Goal: Complete application form: Complete application form

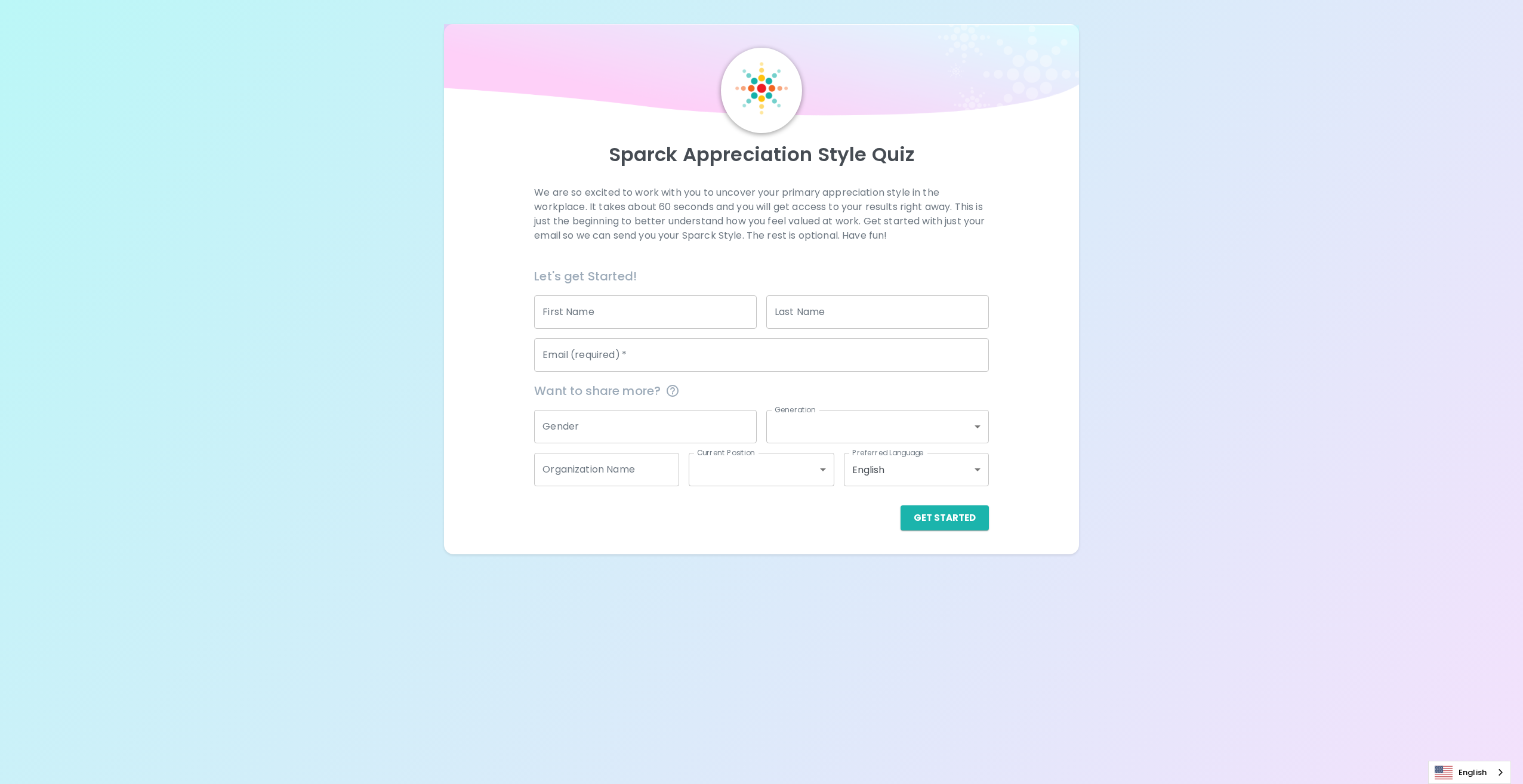
click at [669, 319] on input "First Name" at bounding box center [645, 312] width 223 height 33
type input "[PERSON_NAME]"
type input "Rea"
click at [629, 359] on input "Email (required)   *" at bounding box center [761, 355] width 454 height 33
type input "[PERSON_NAME][EMAIL_ADDRESS][DOMAIN_NAME]"
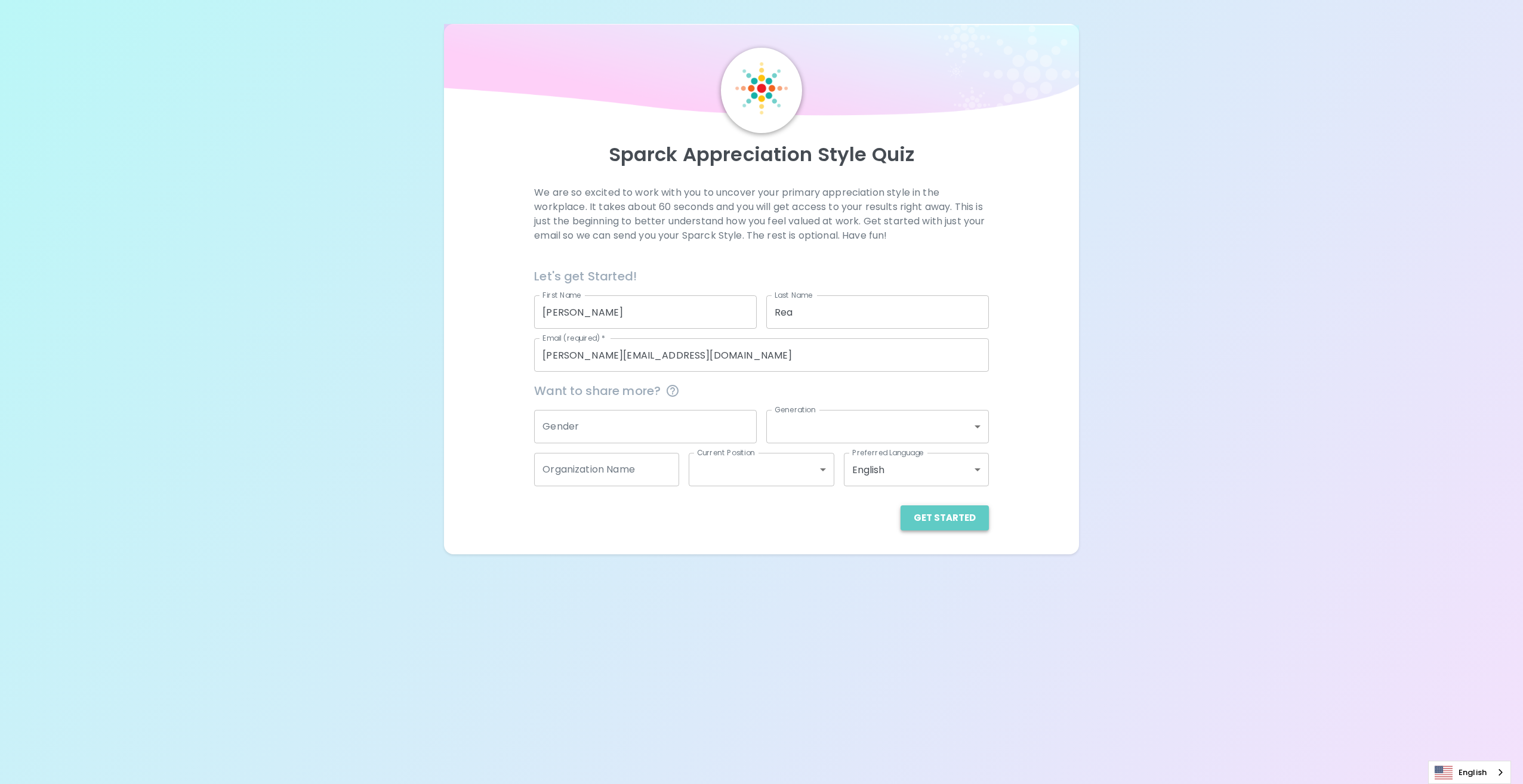
click at [977, 519] on button "Get Started" at bounding box center [945, 517] width 89 height 25
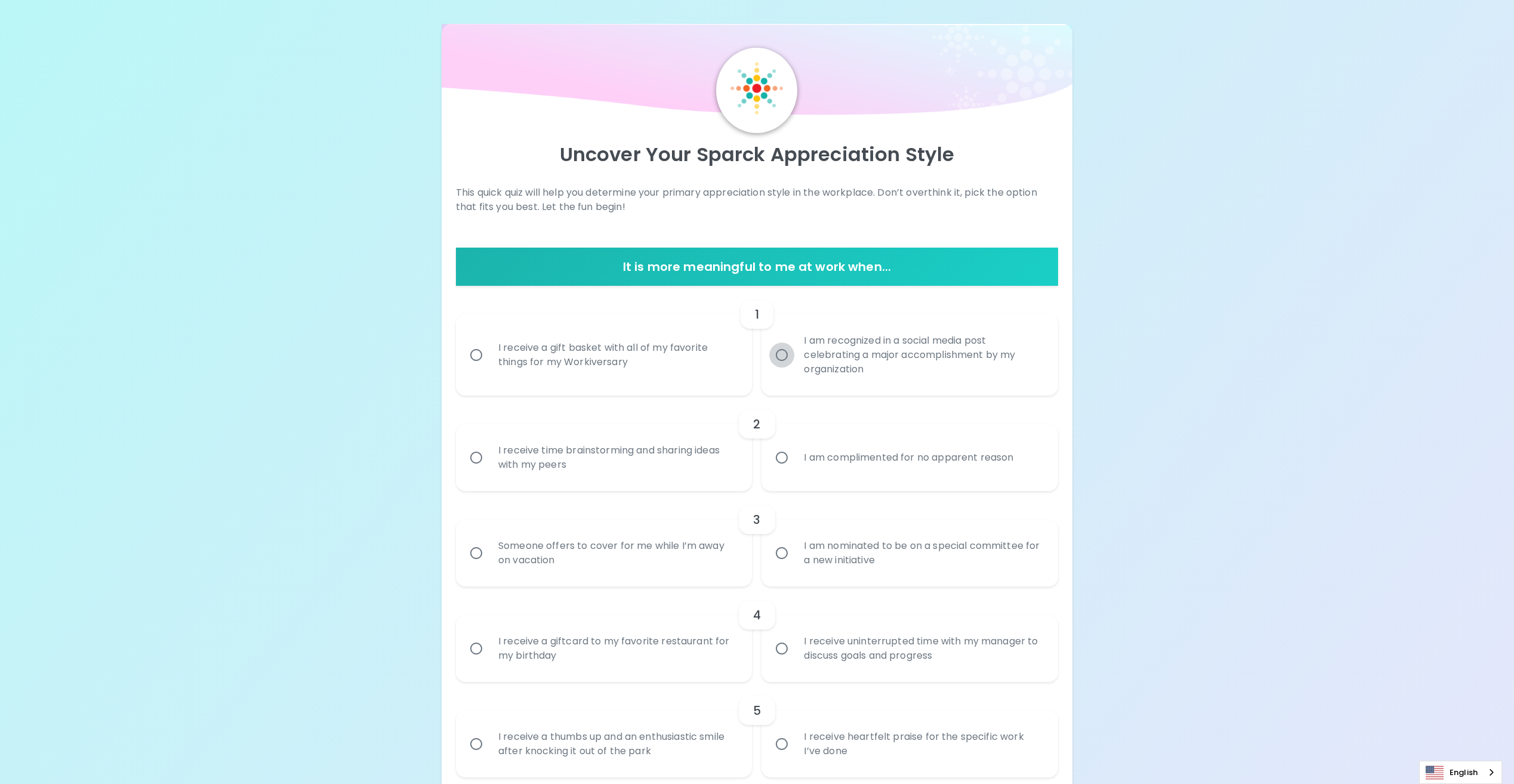
click at [787, 359] on input "I am recognized in a social media post celebrating a major accomplishment by my…" at bounding box center [781, 355] width 25 height 25
radio input "true"
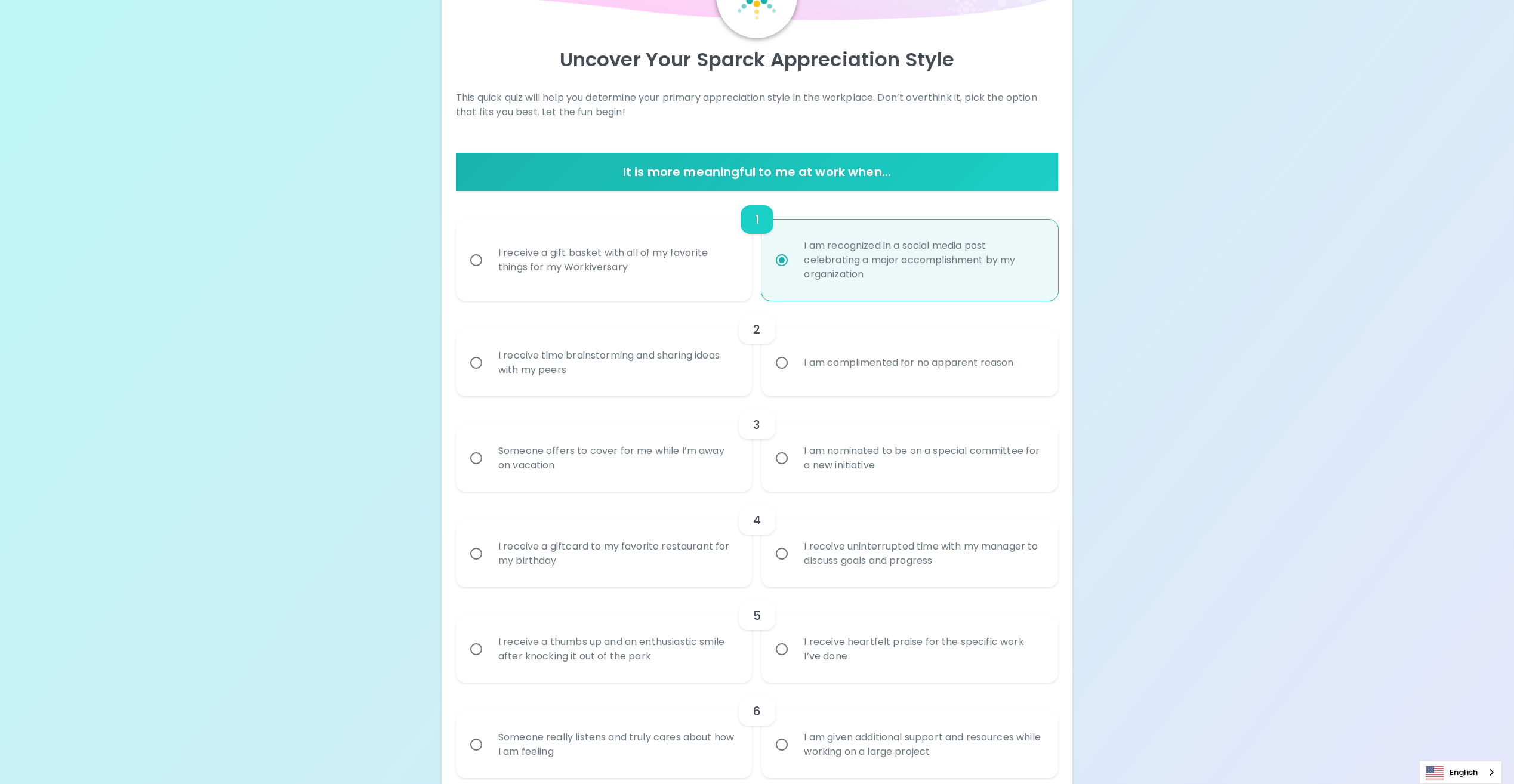
scroll to position [96, 0]
click at [783, 366] on input "I am complimented for no apparent reason" at bounding box center [781, 362] width 25 height 25
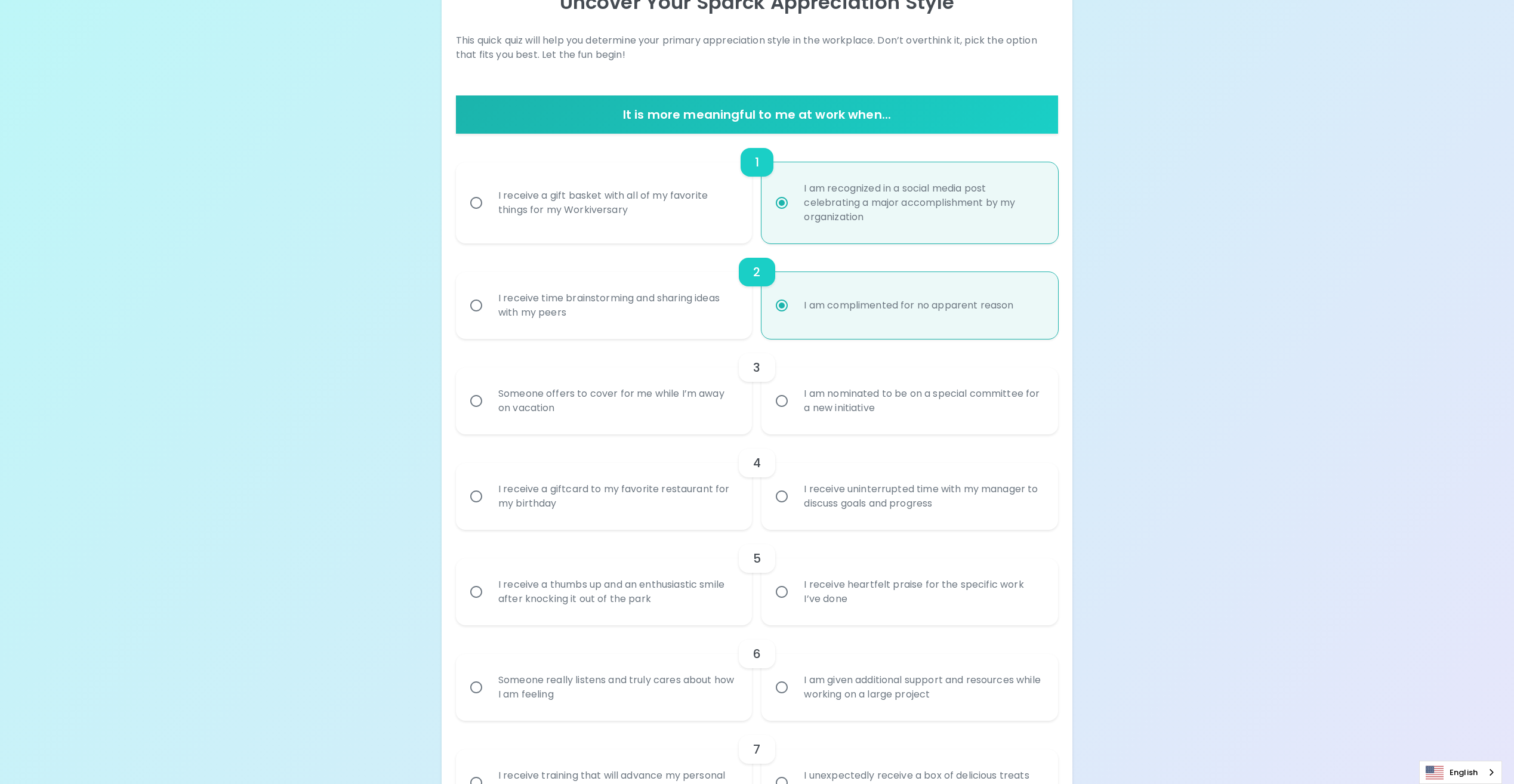
scroll to position [191, 0]
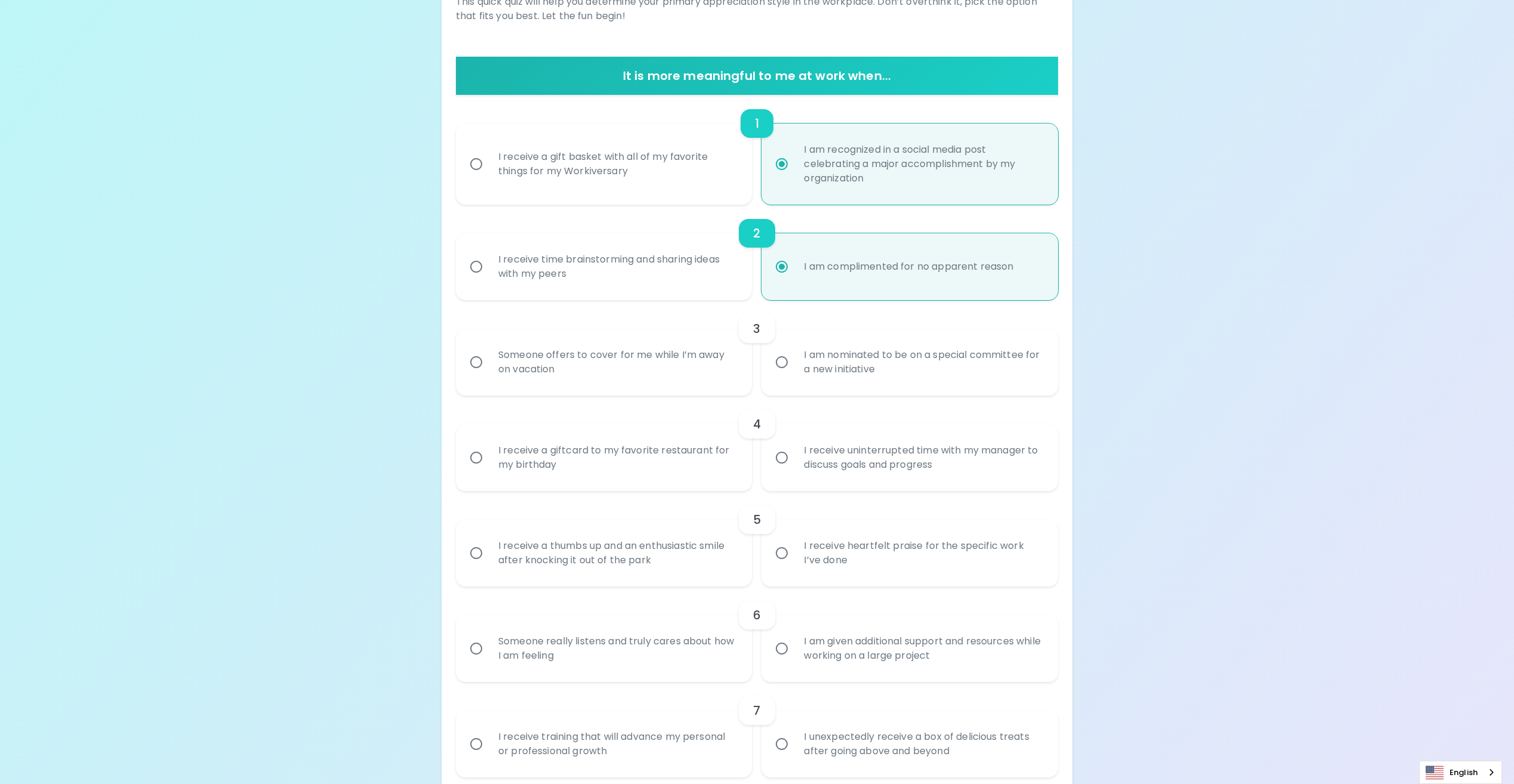
radio input "true"
click at [783, 366] on input "I am nominated to be on a special committee for a new initiative" at bounding box center [781, 362] width 25 height 25
radio input "false"
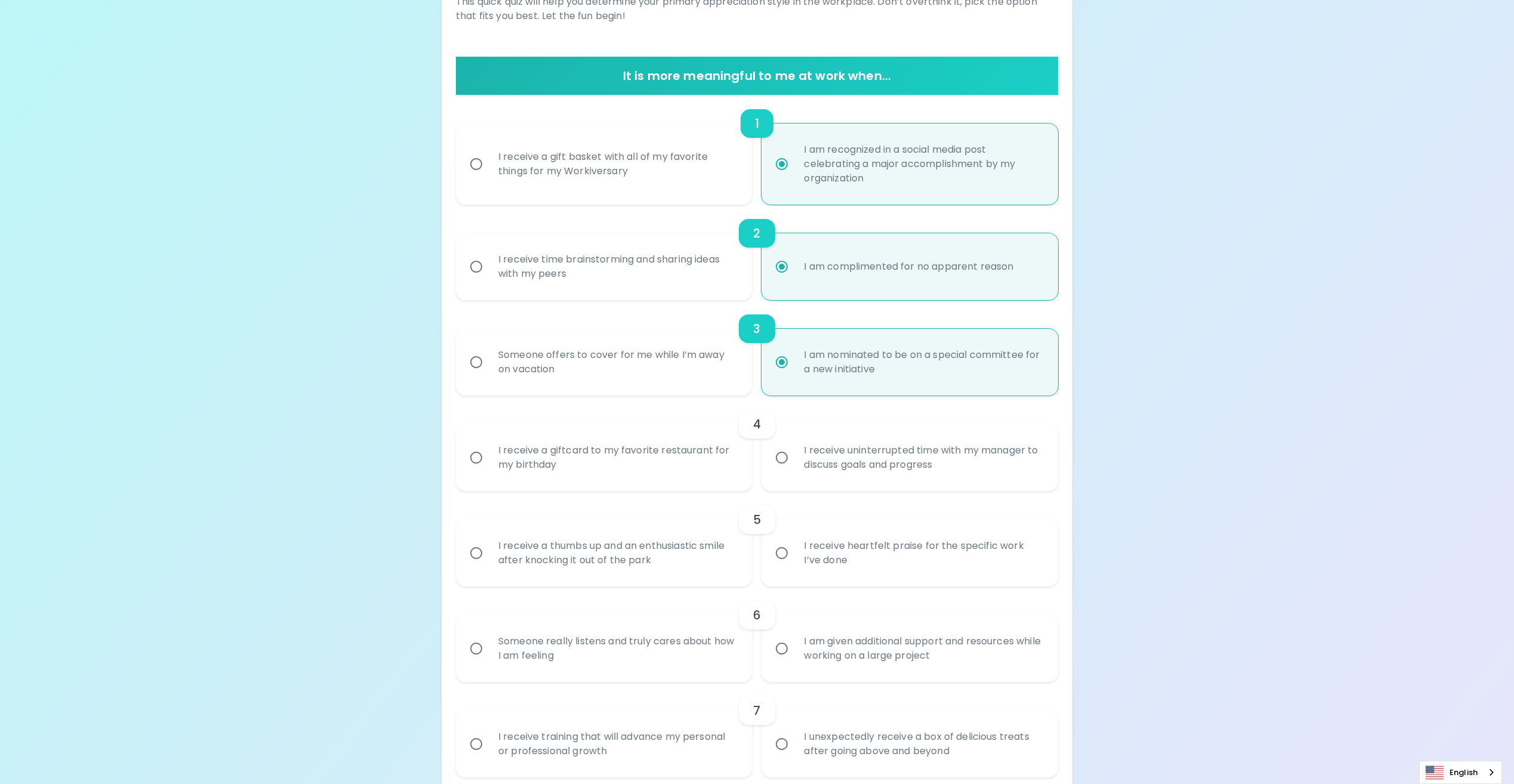
scroll to position [287, 0]
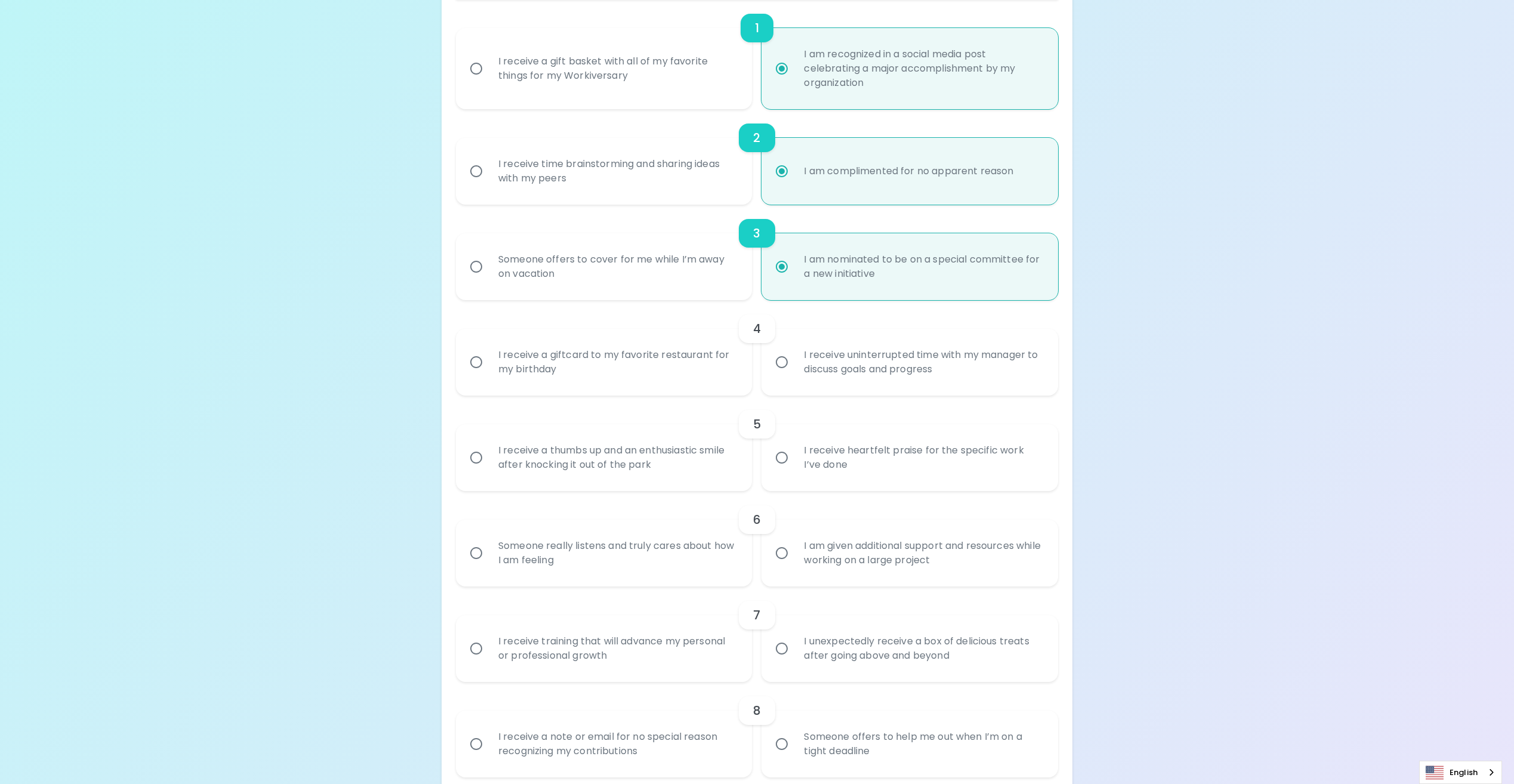
radio input "true"
click at [783, 366] on input "I receive uninterrupted time with my manager to discuss goals and progress" at bounding box center [781, 362] width 25 height 25
radio input "false"
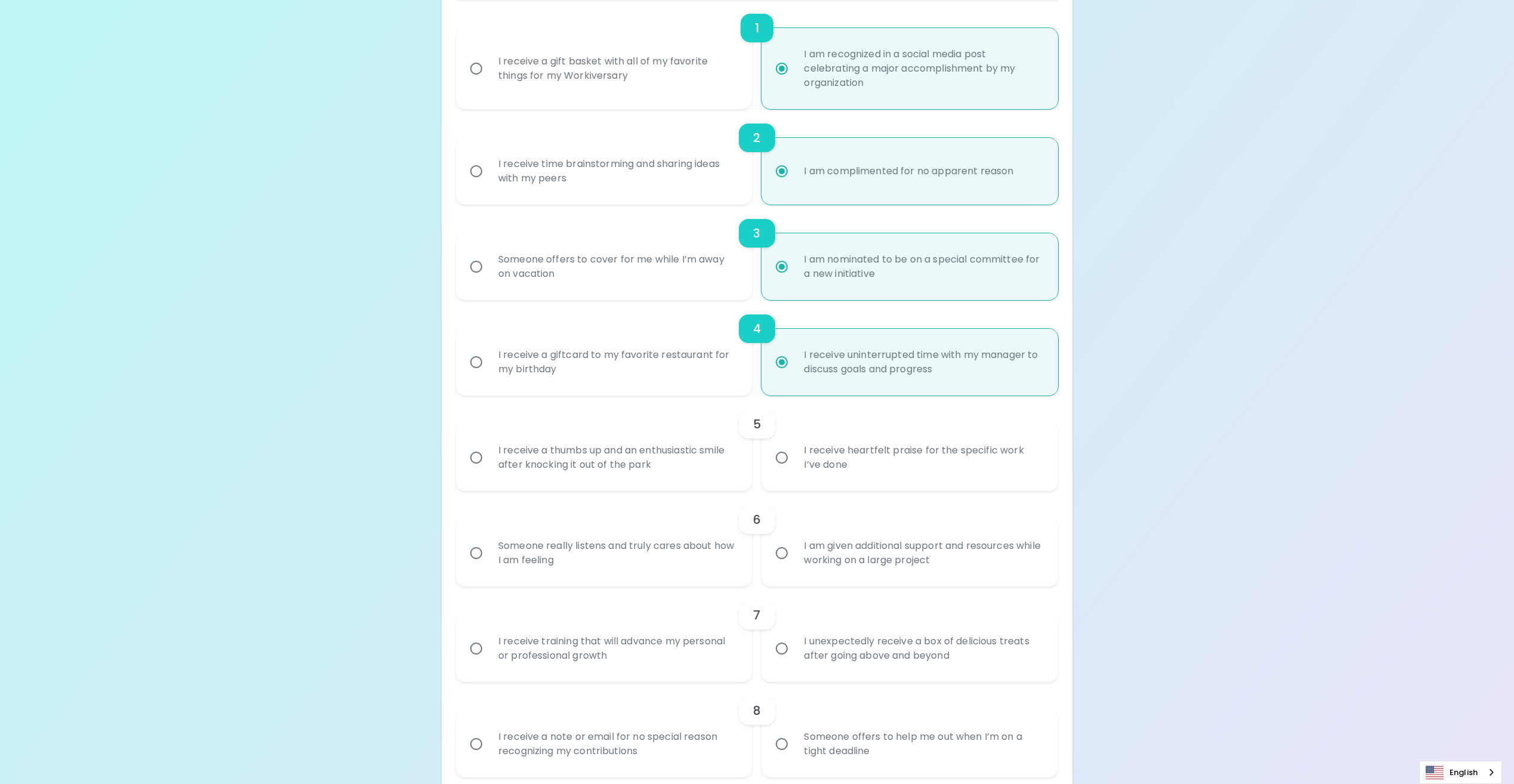
scroll to position [382, 0]
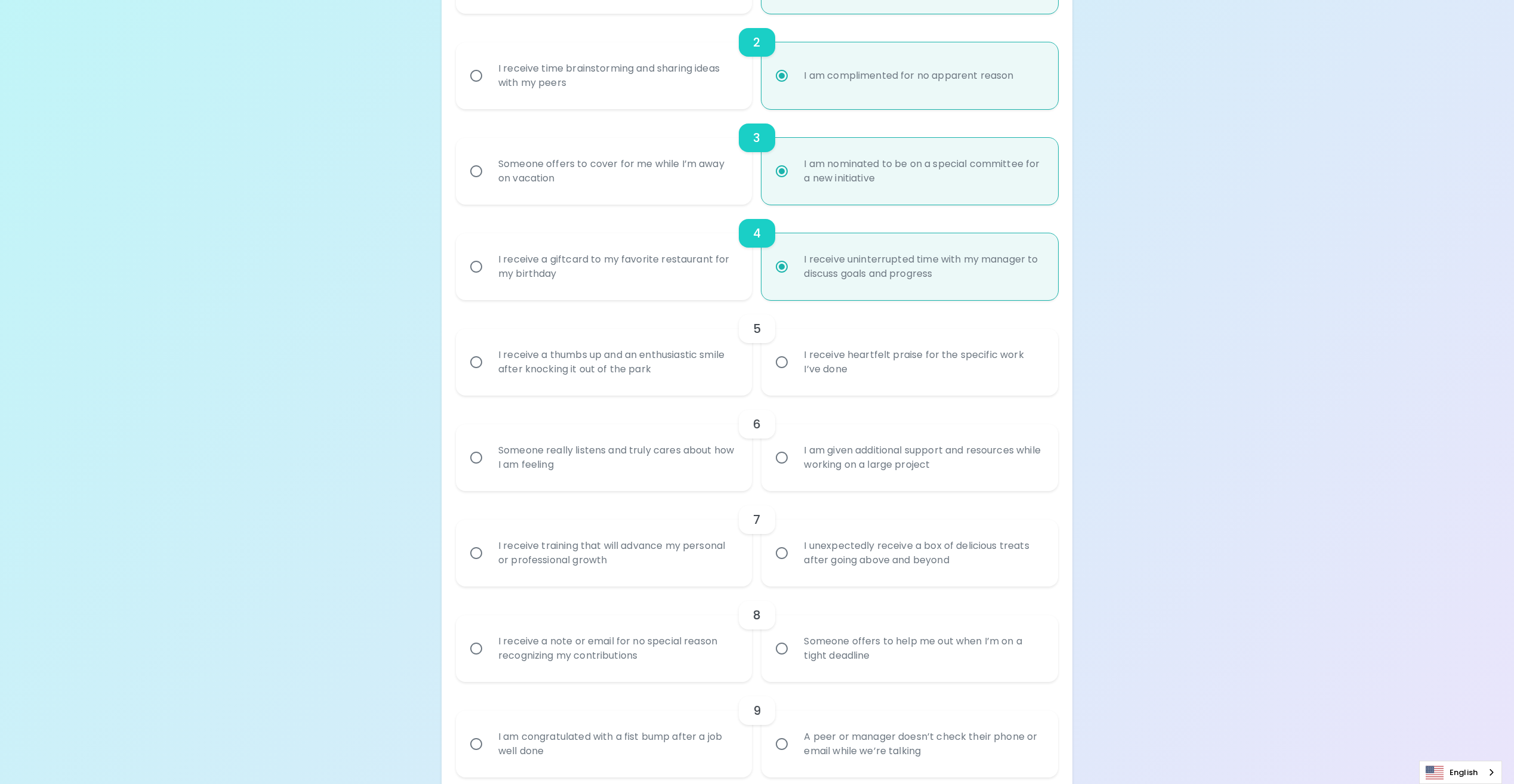
radio input "true"
click at [780, 363] on input "I receive heartfelt praise for the specific work I’ve done" at bounding box center [781, 362] width 25 height 25
radio input "false"
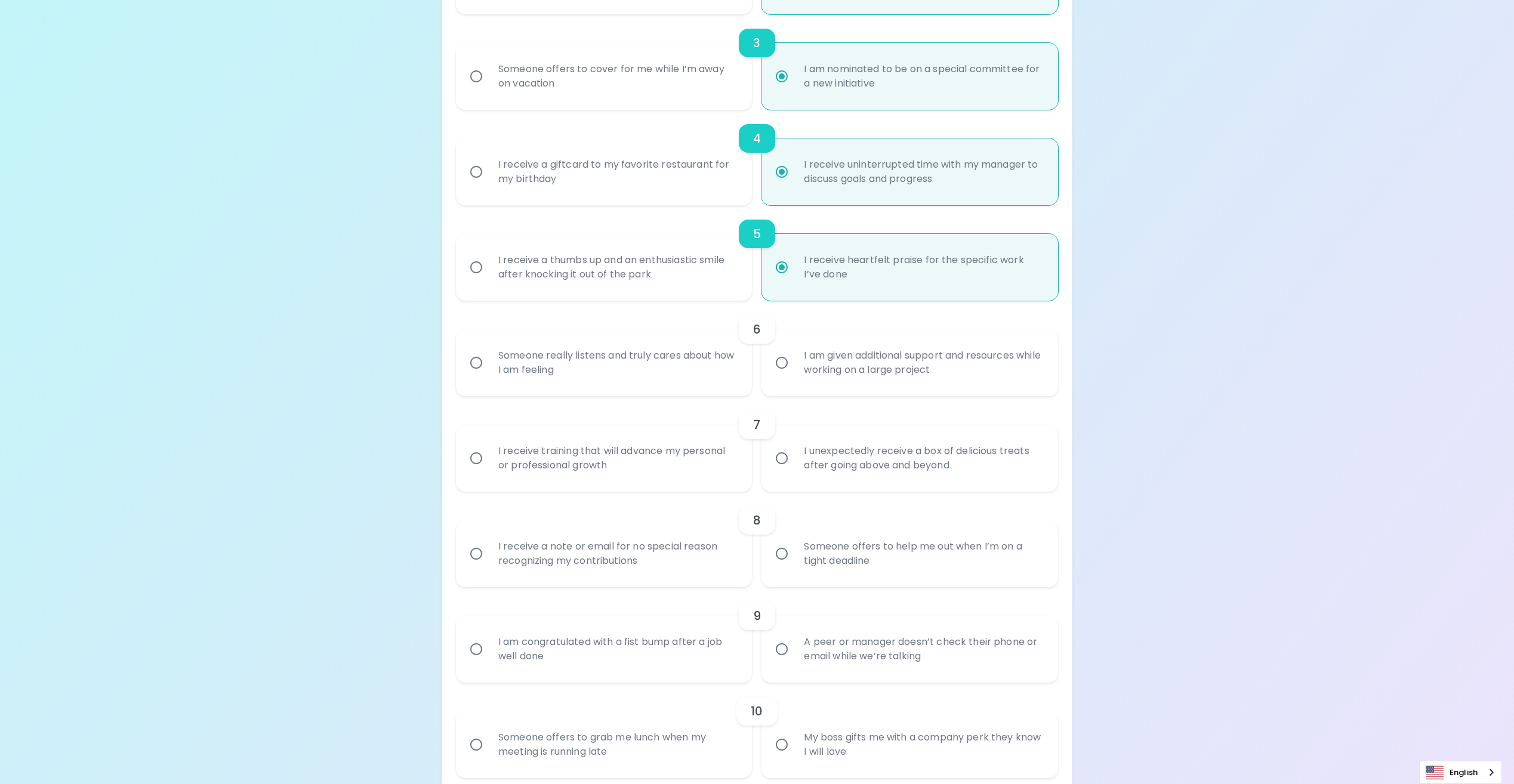
scroll to position [478, 0]
radio input "true"
click at [478, 361] on input "Someone really listens and truly cares about how I am feeling" at bounding box center [476, 362] width 25 height 25
radio input "false"
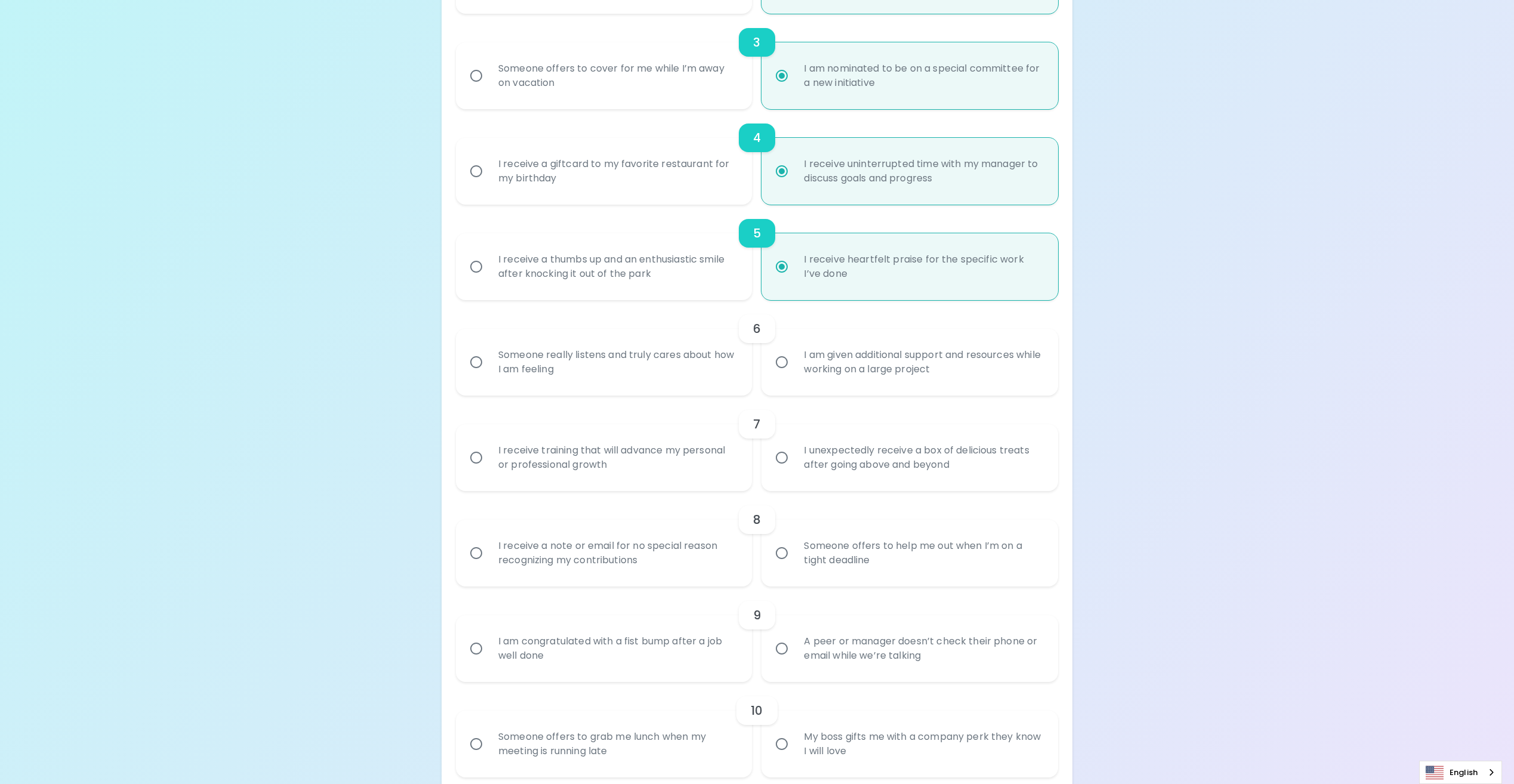
radio input "false"
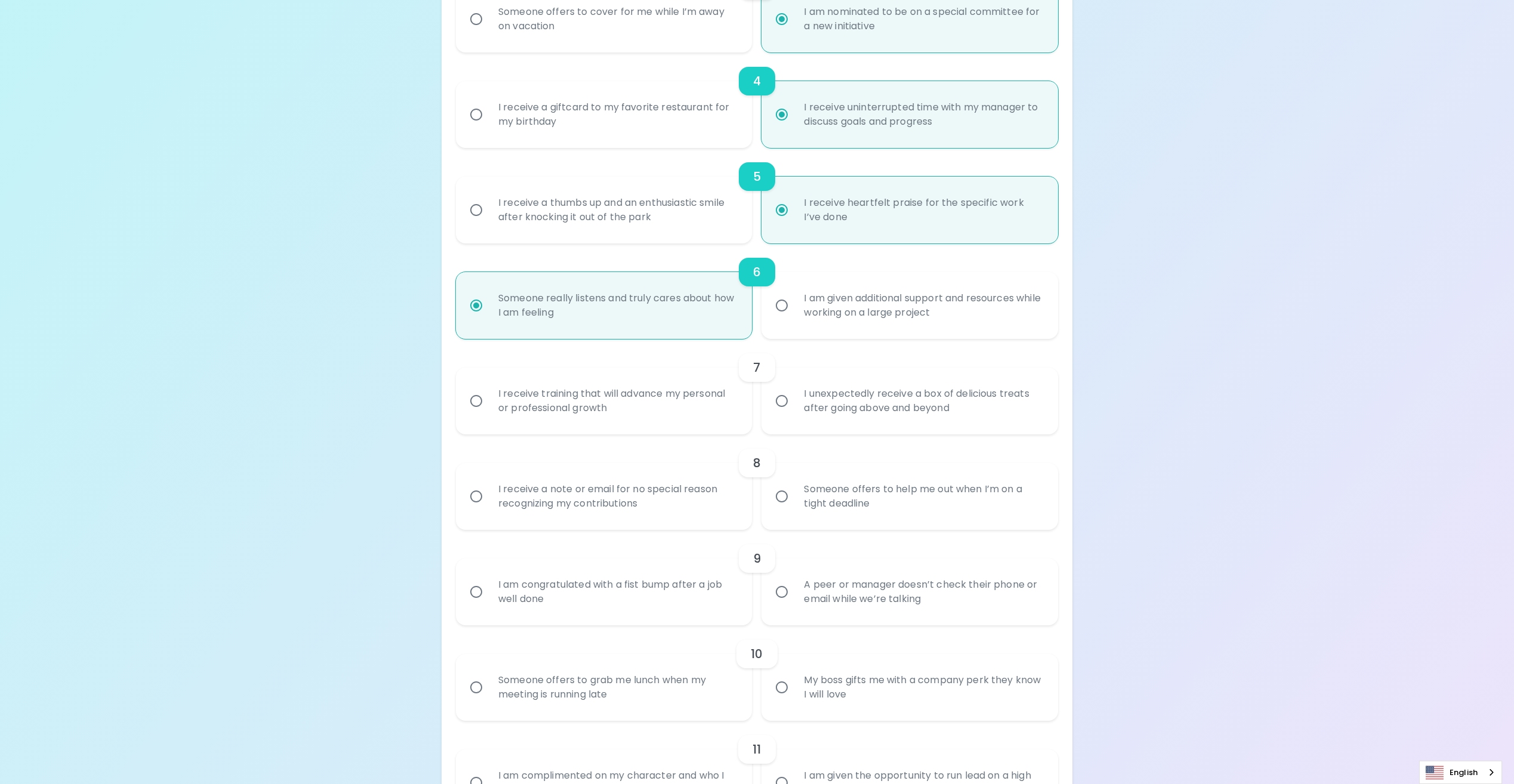
scroll to position [573, 0]
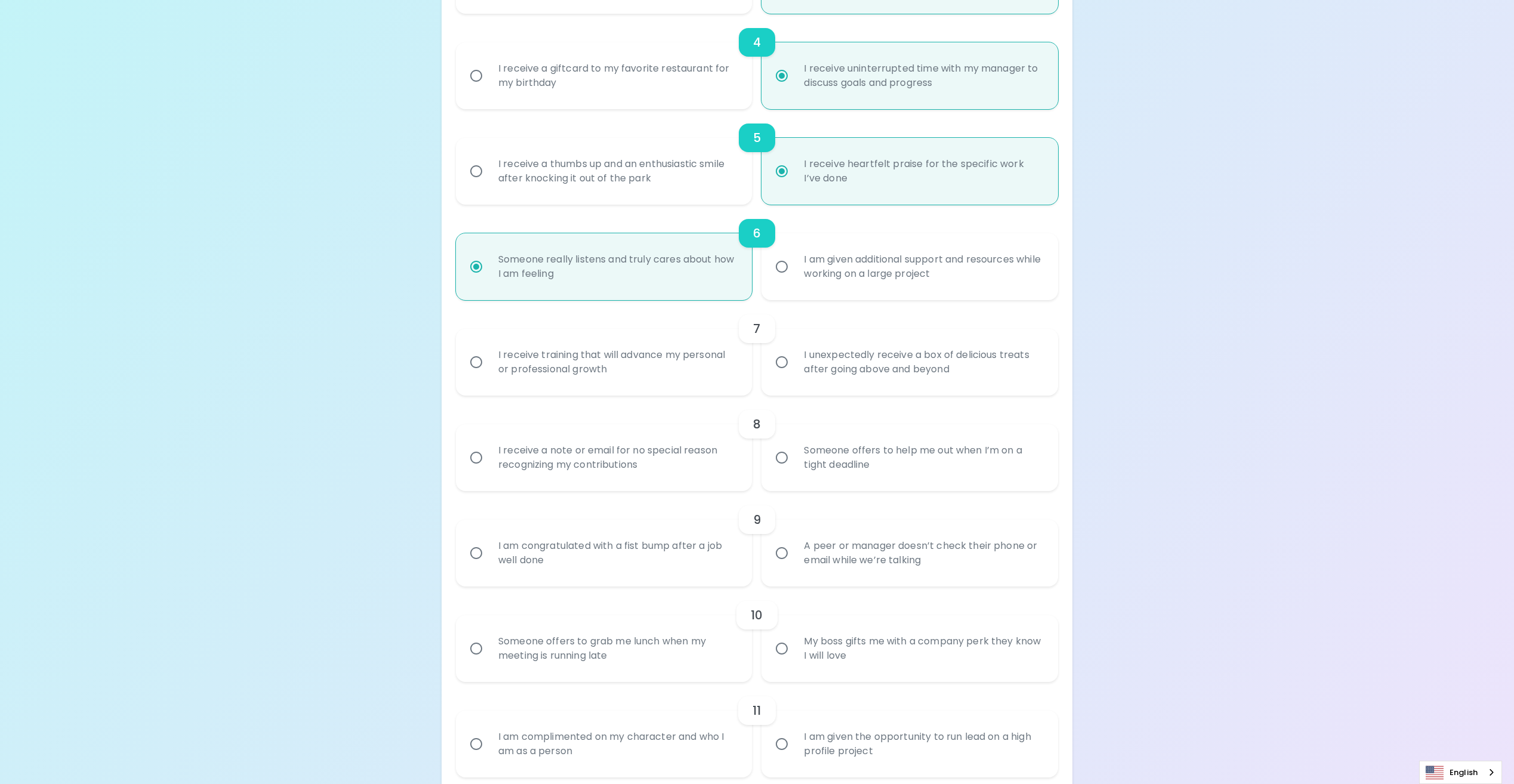
radio input "true"
click at [785, 362] on input "I unexpectedly receive a box of delicious treats after going above and beyond" at bounding box center [781, 362] width 25 height 25
radio input "false"
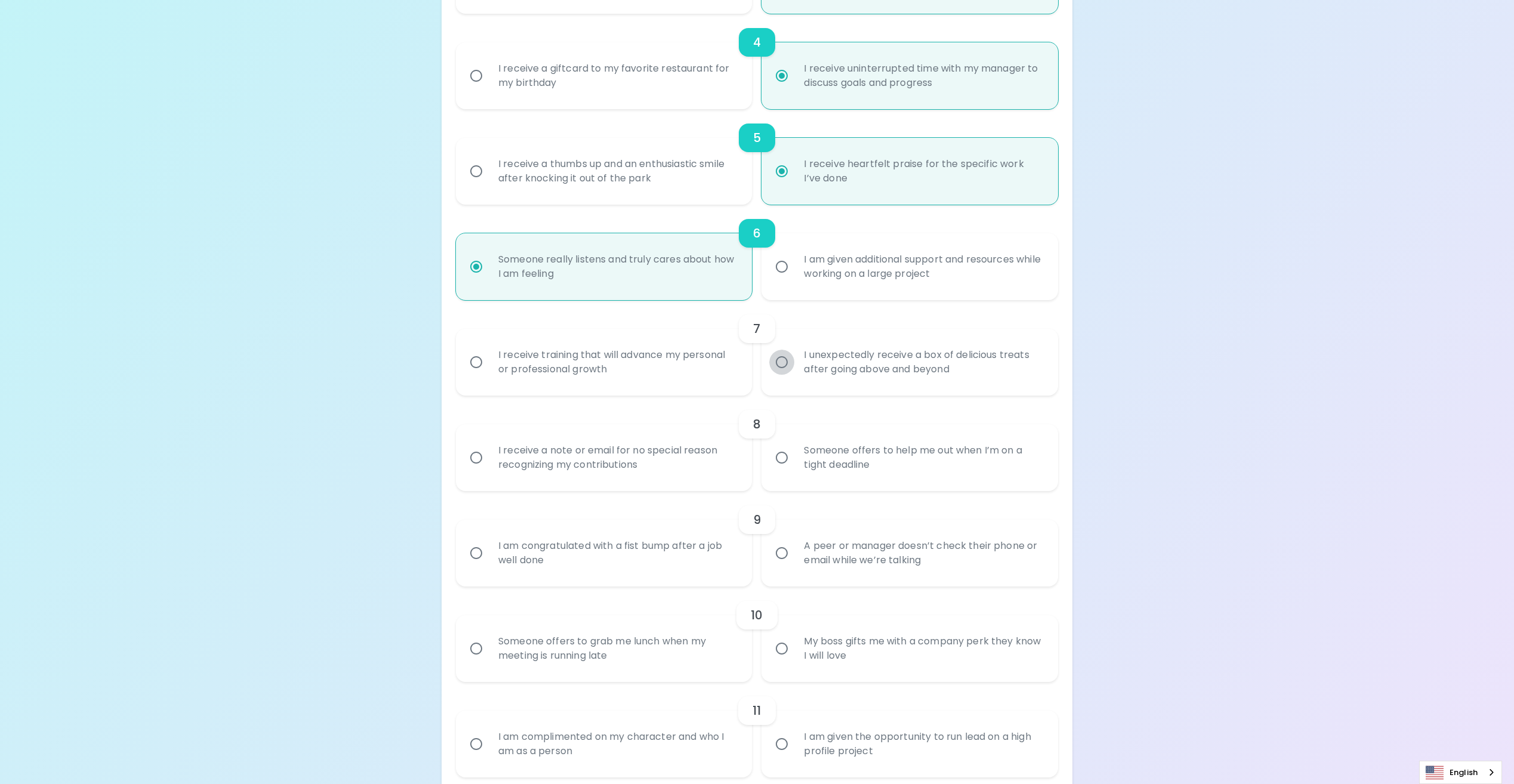
radio input "false"
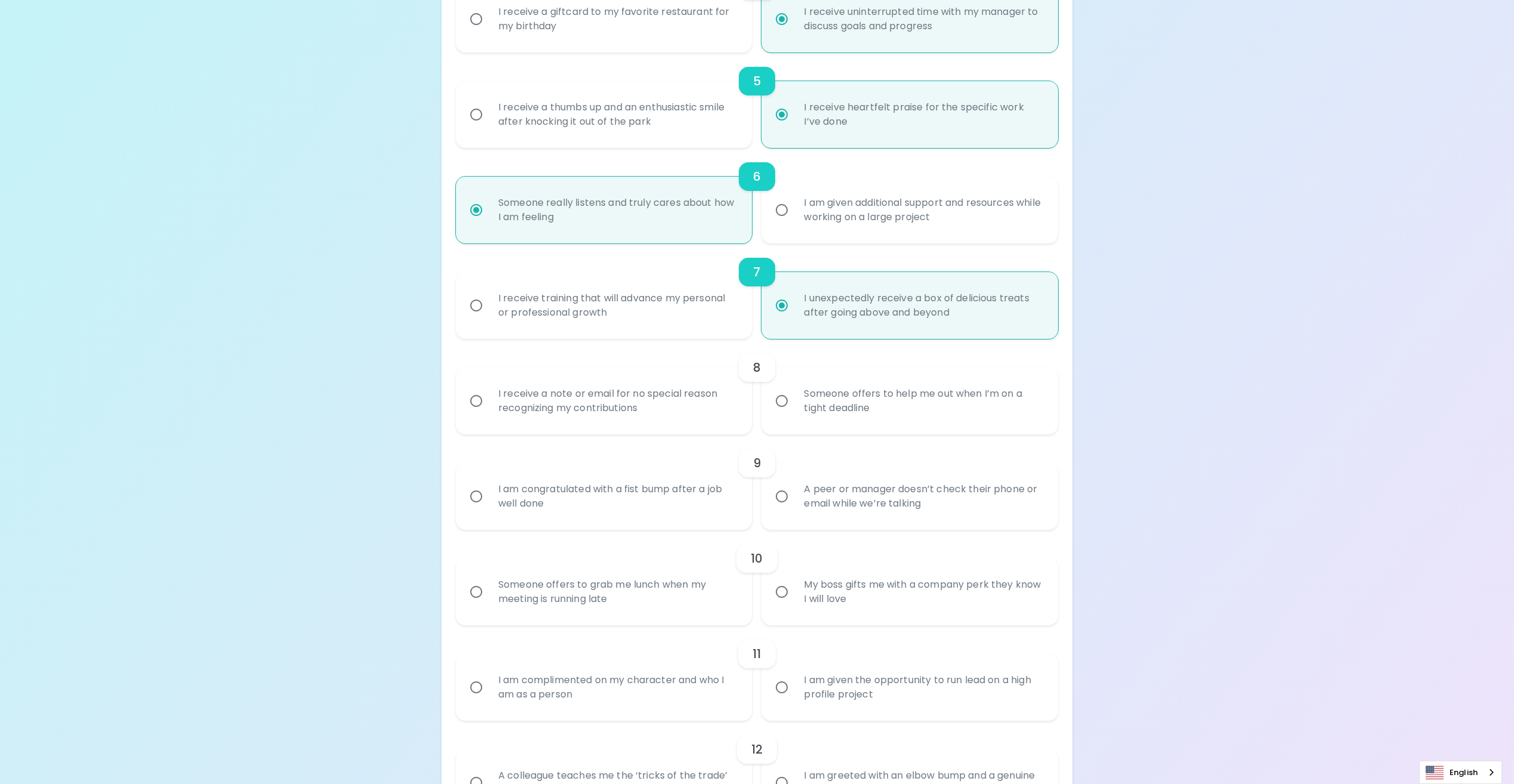
scroll to position [669, 0]
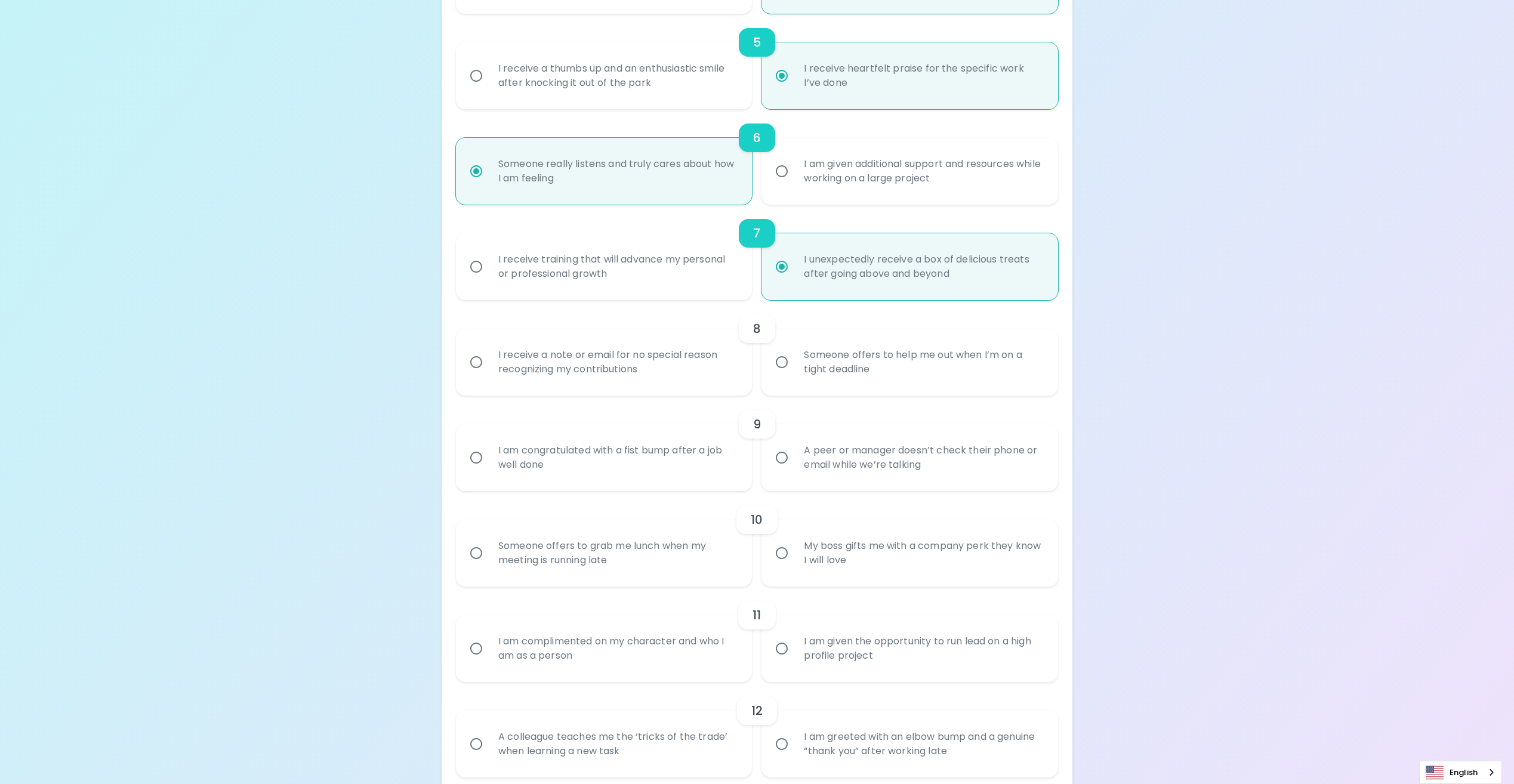
radio input "true"
click at [483, 361] on input "I receive a note or email for no special reason recognizing my contributions" at bounding box center [476, 362] width 25 height 25
radio input "false"
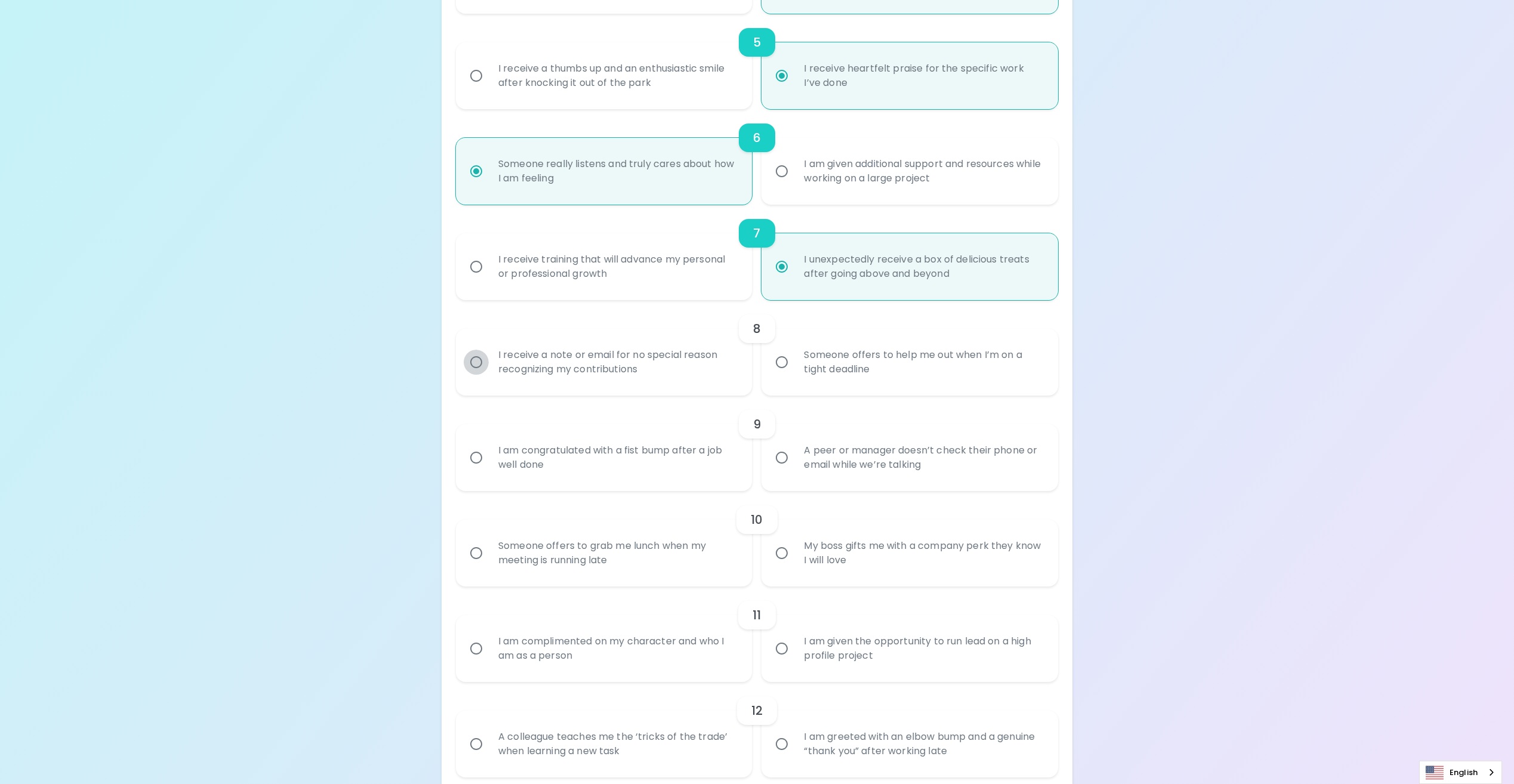
radio input "false"
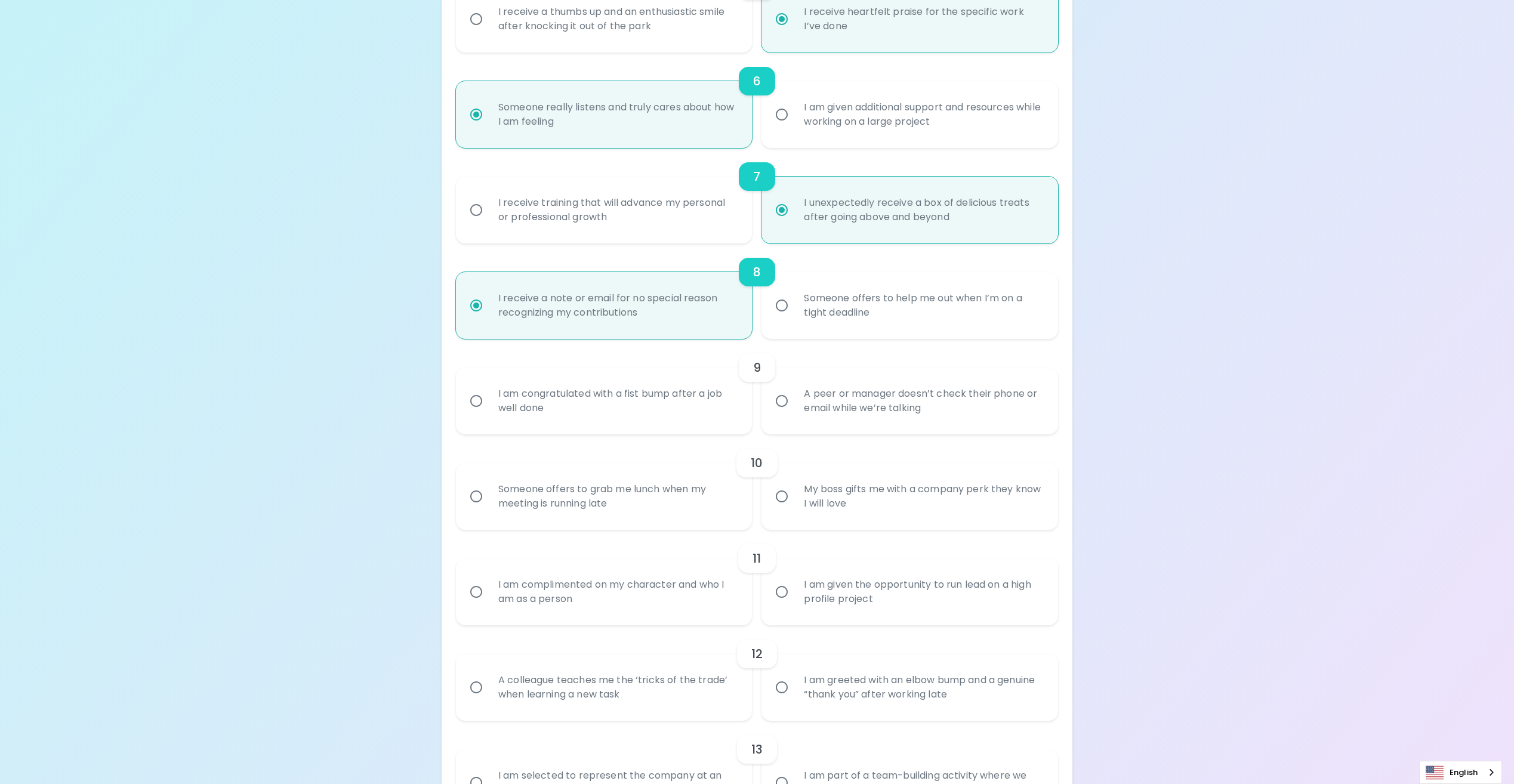
scroll to position [764, 0]
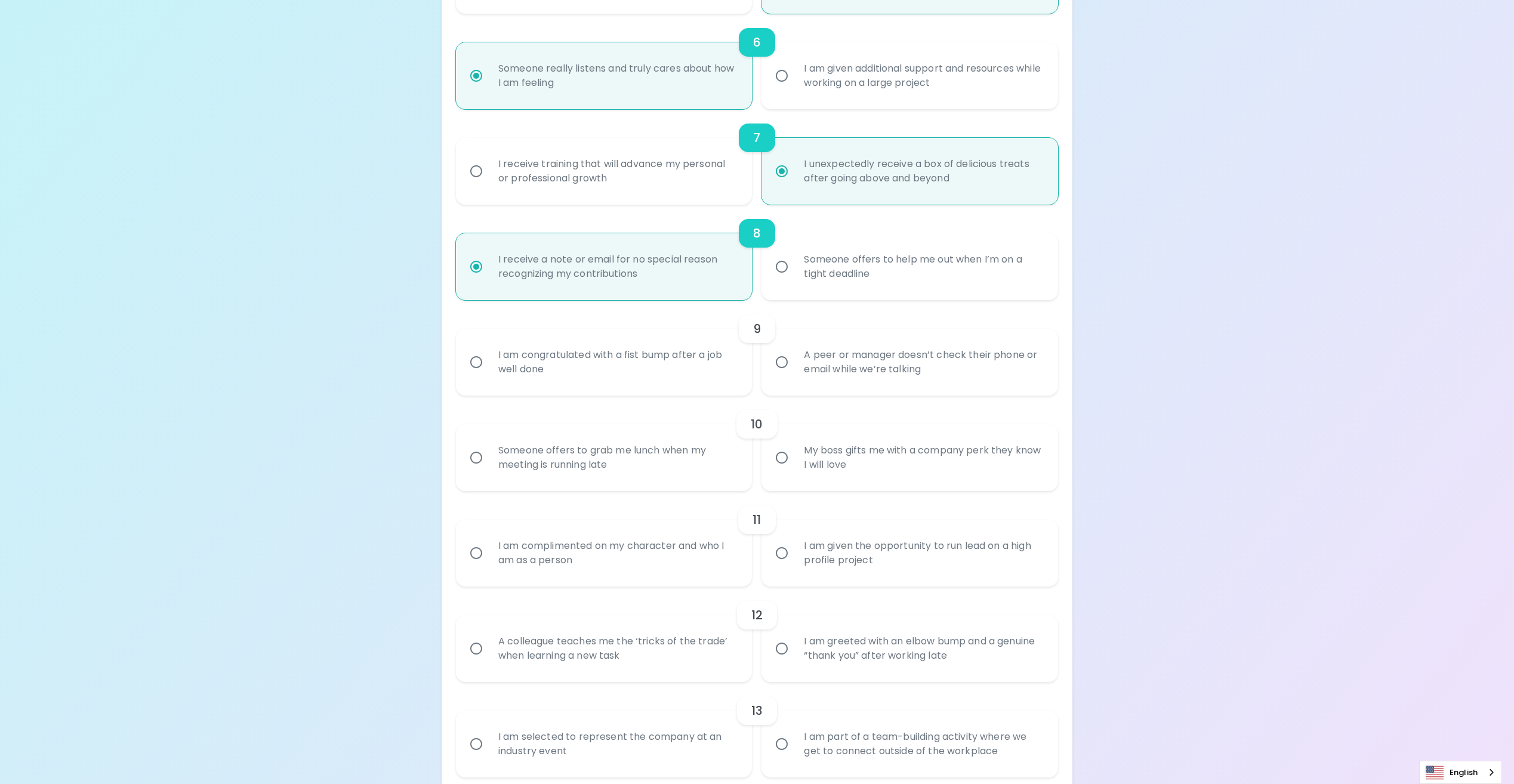
radio input "true"
click at [476, 365] on input "I am congratulated with a fist bump after a job well done" at bounding box center [476, 362] width 25 height 25
radio input "false"
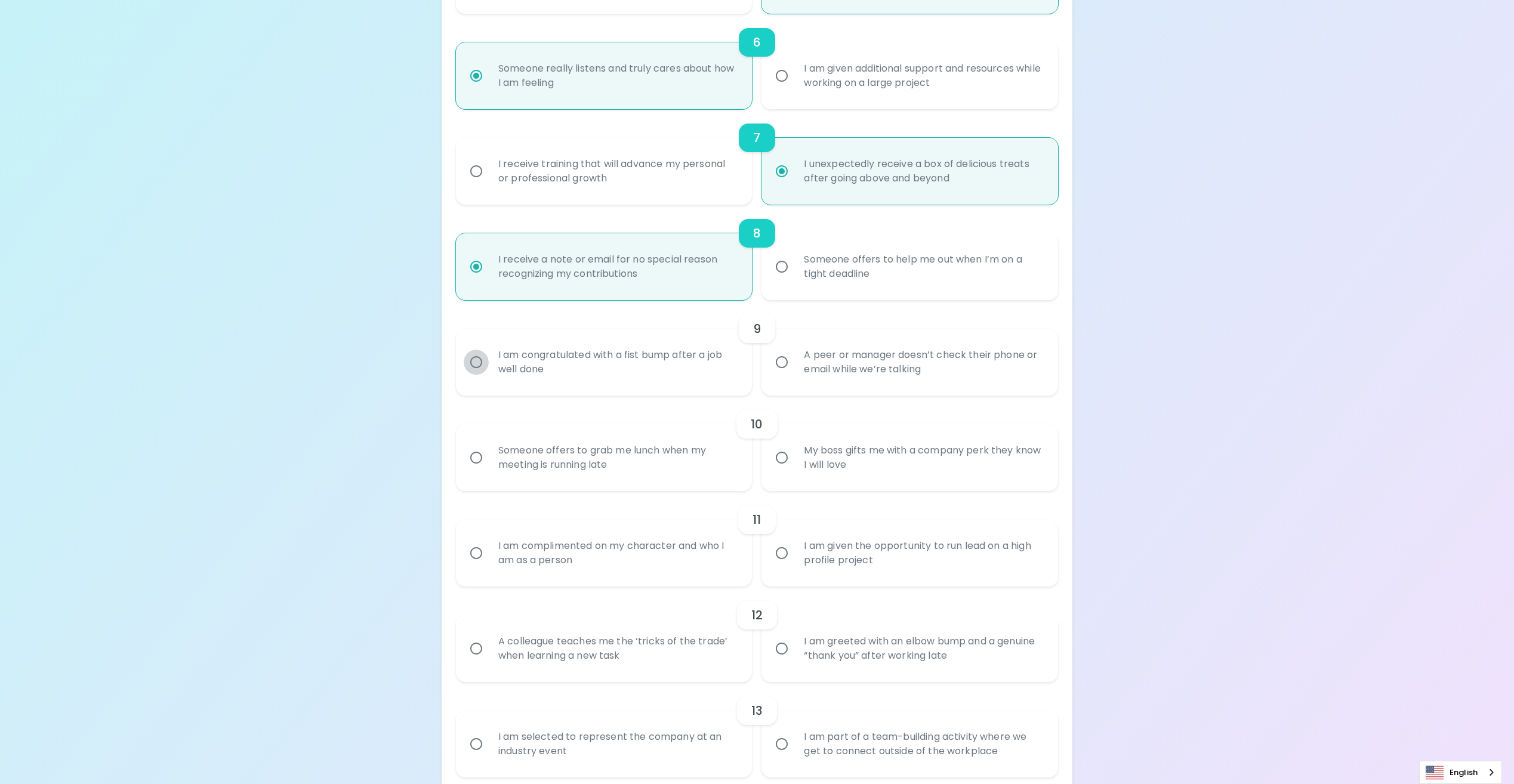
radio input "false"
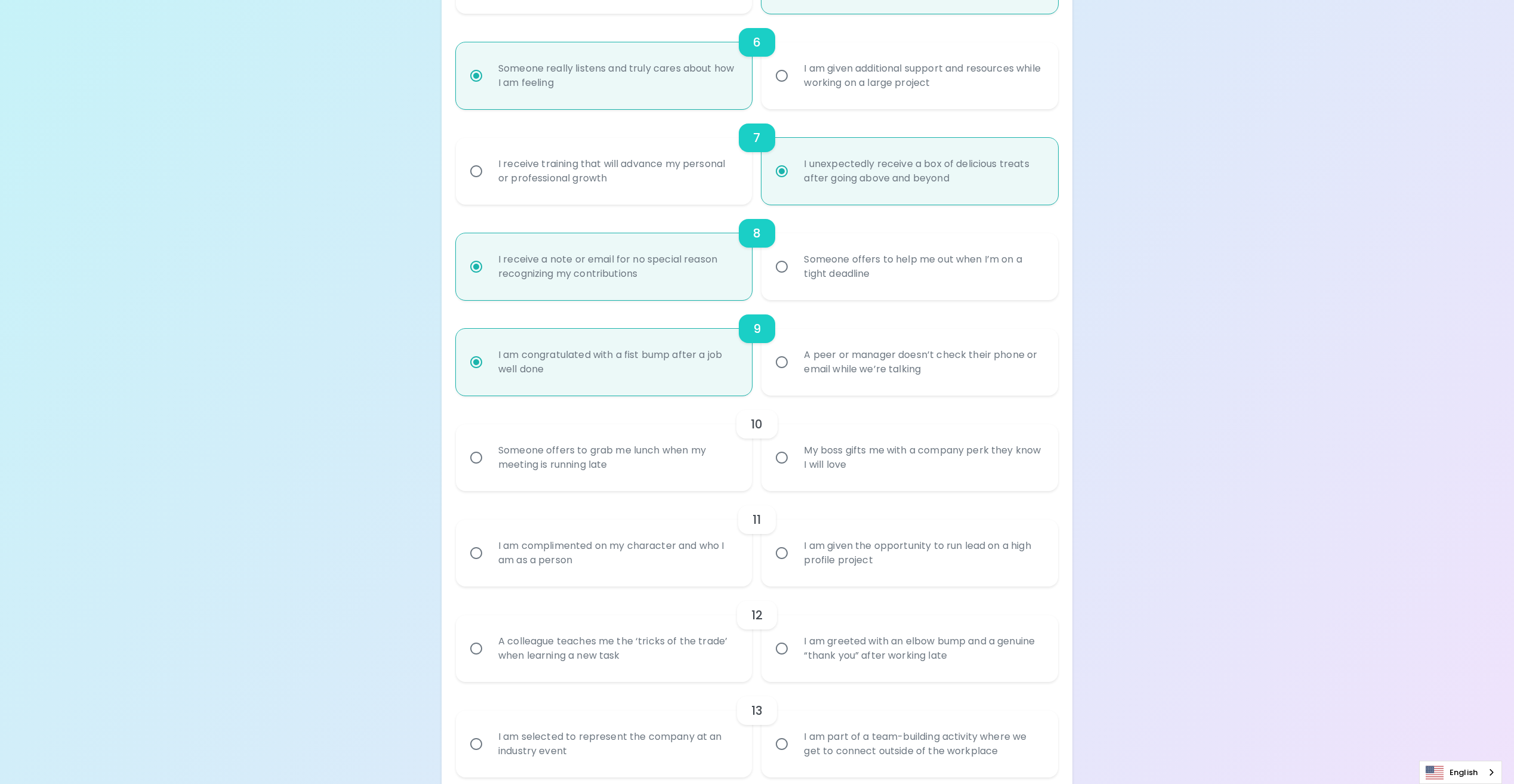
scroll to position [860, 0]
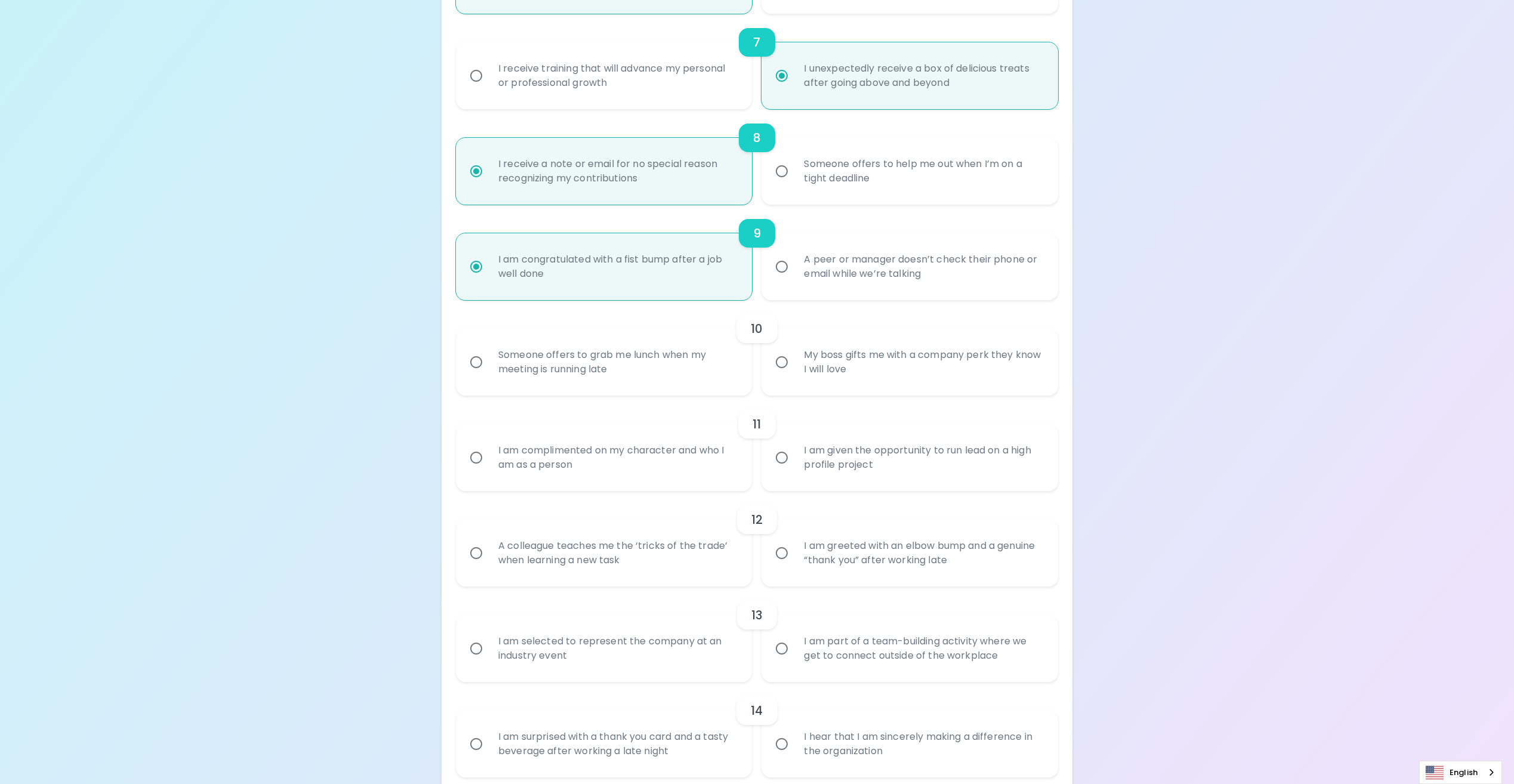
radio input "true"
click at [478, 365] on input "Someone offers to grab me lunch when my meeting is running late" at bounding box center [476, 362] width 25 height 25
radio input "false"
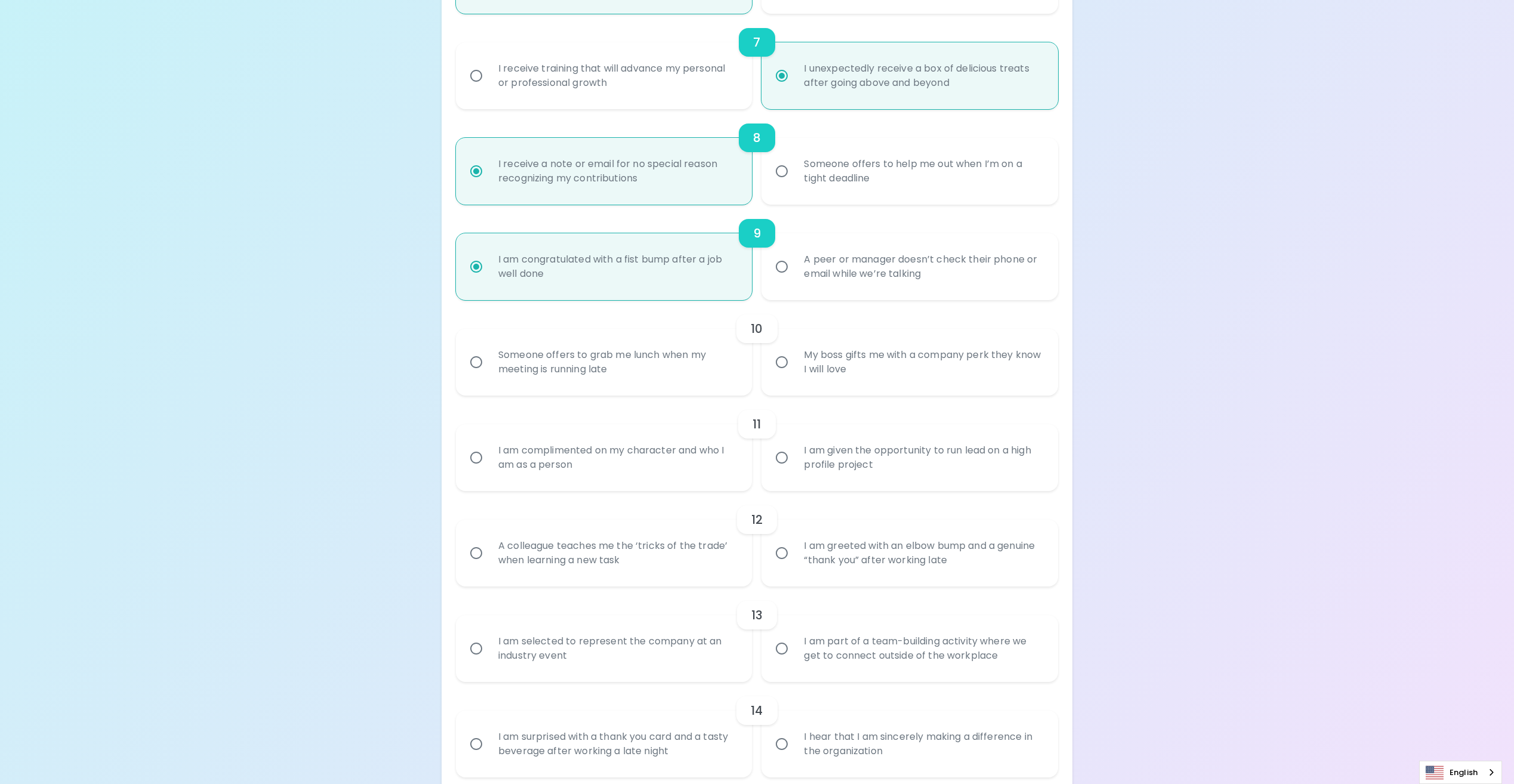
radio input "false"
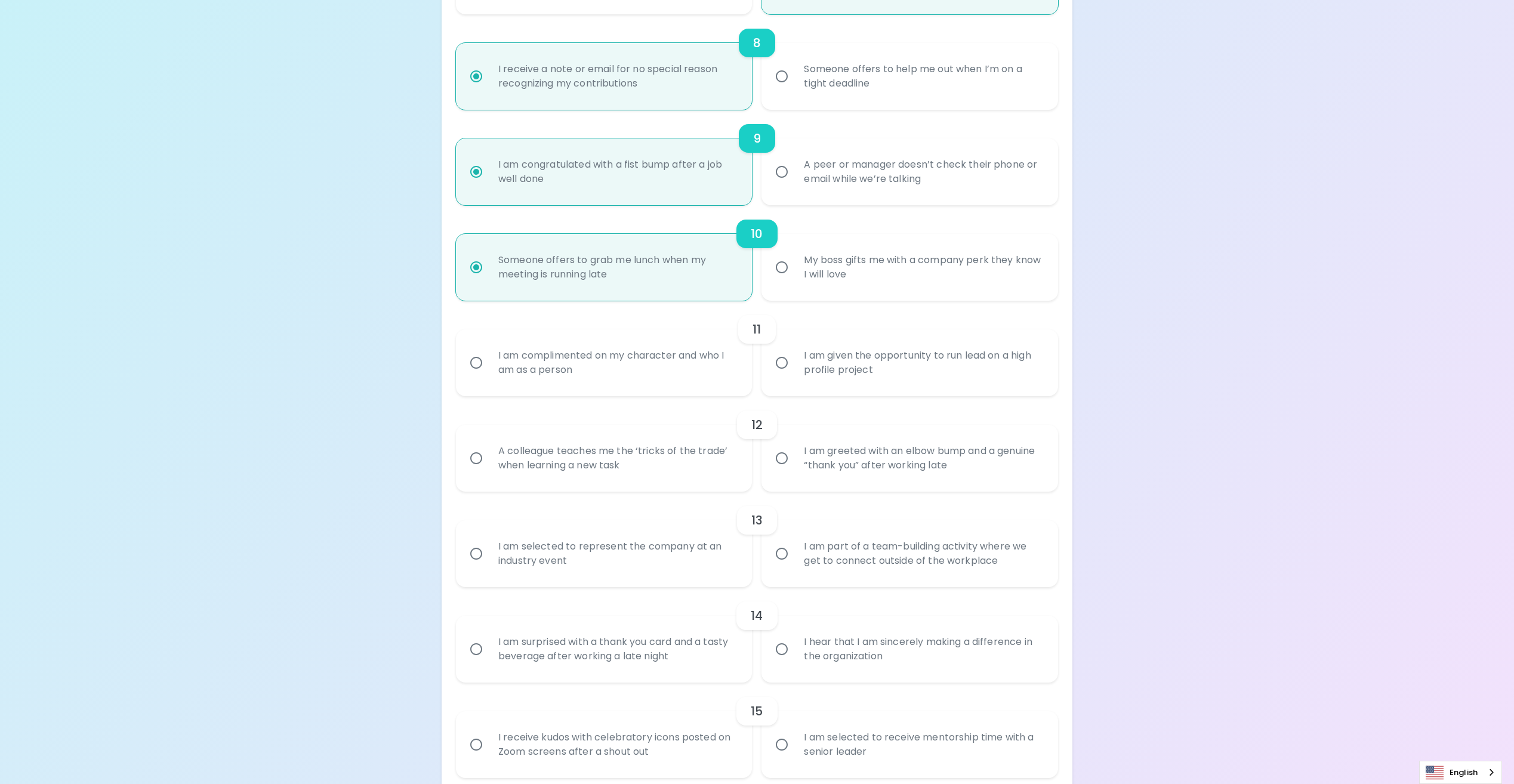
scroll to position [955, 0]
radio input "true"
click at [481, 362] on input "I am complimented on my character and who I am as a person" at bounding box center [476, 362] width 25 height 25
radio input "false"
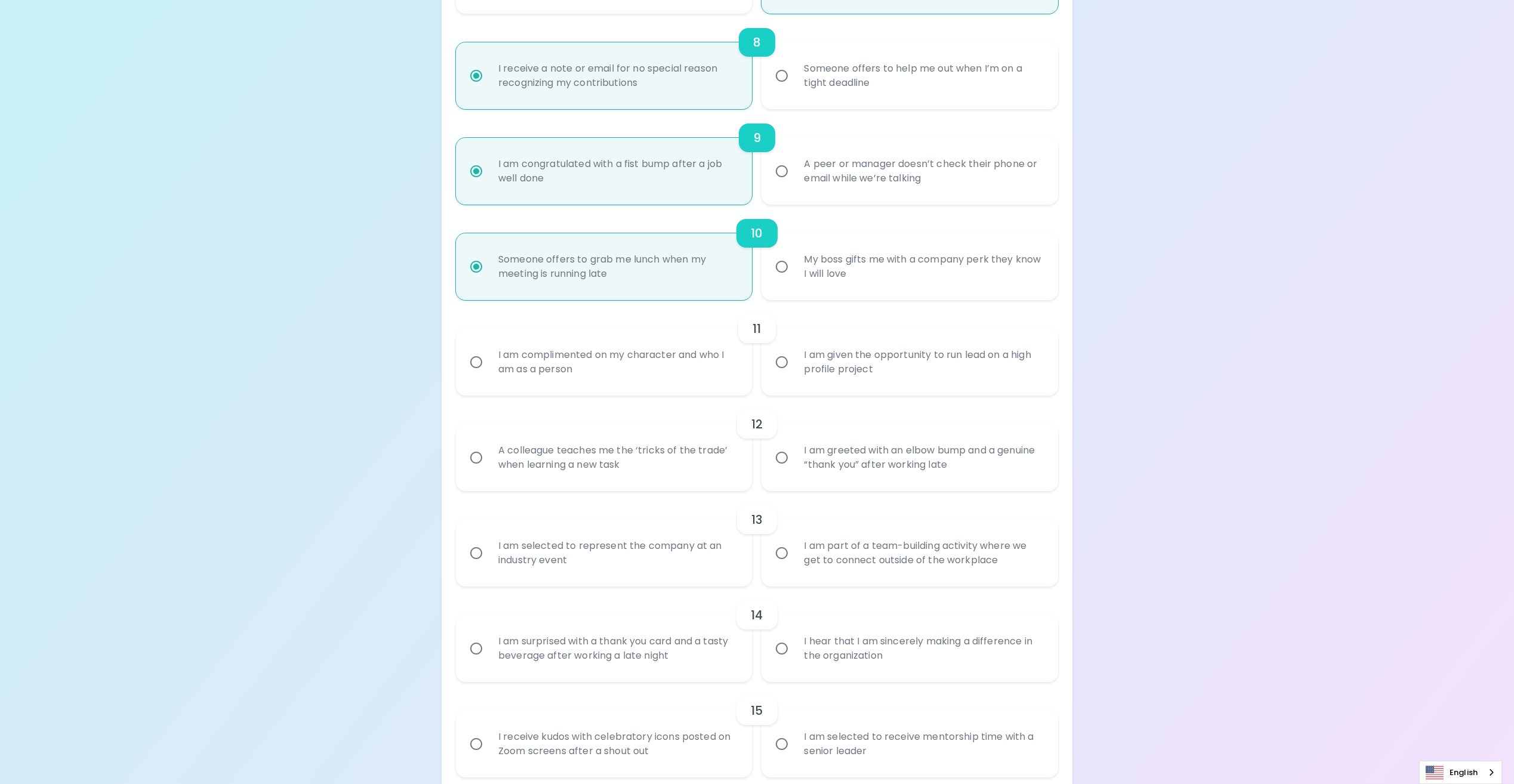
radio input "false"
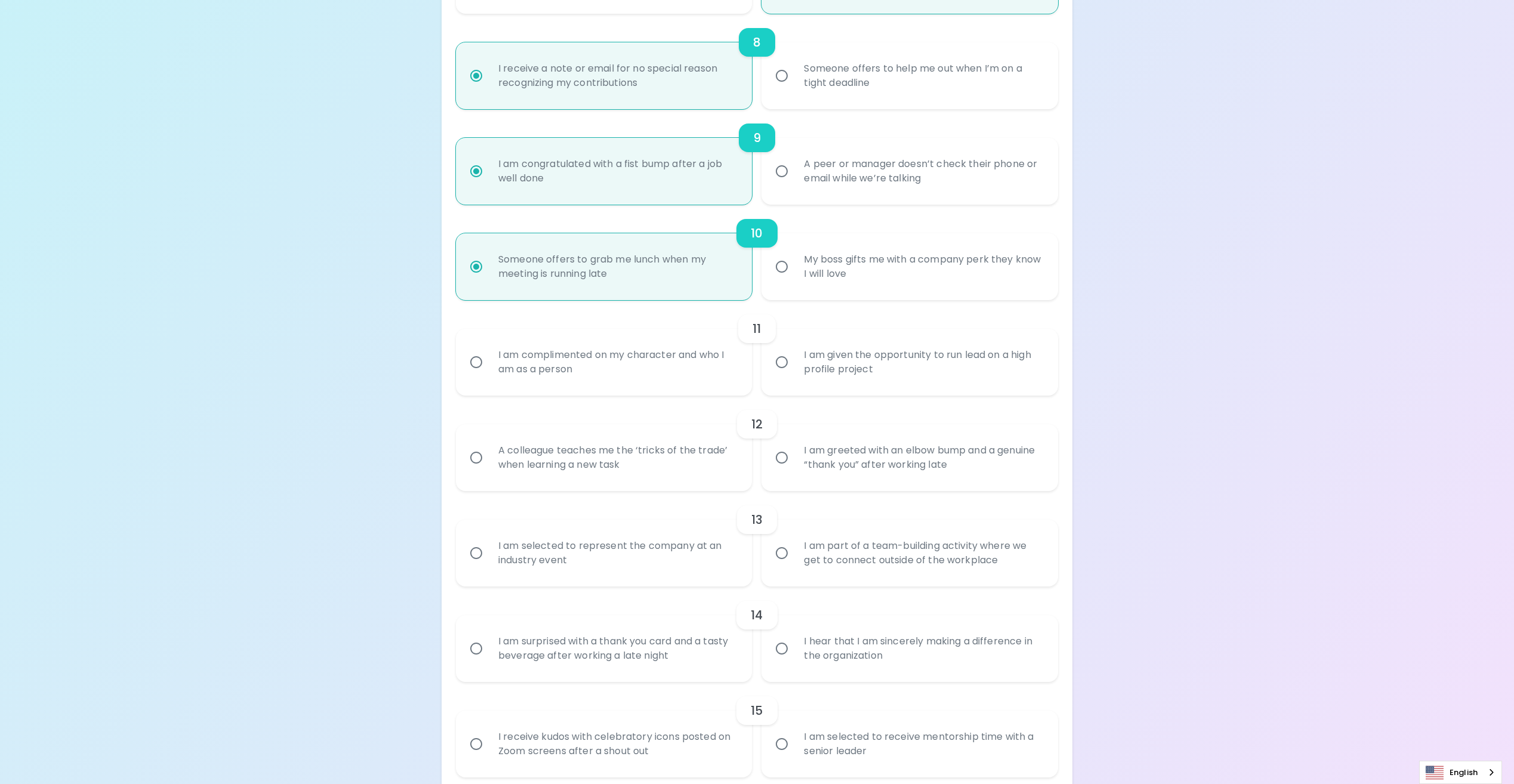
radio input "false"
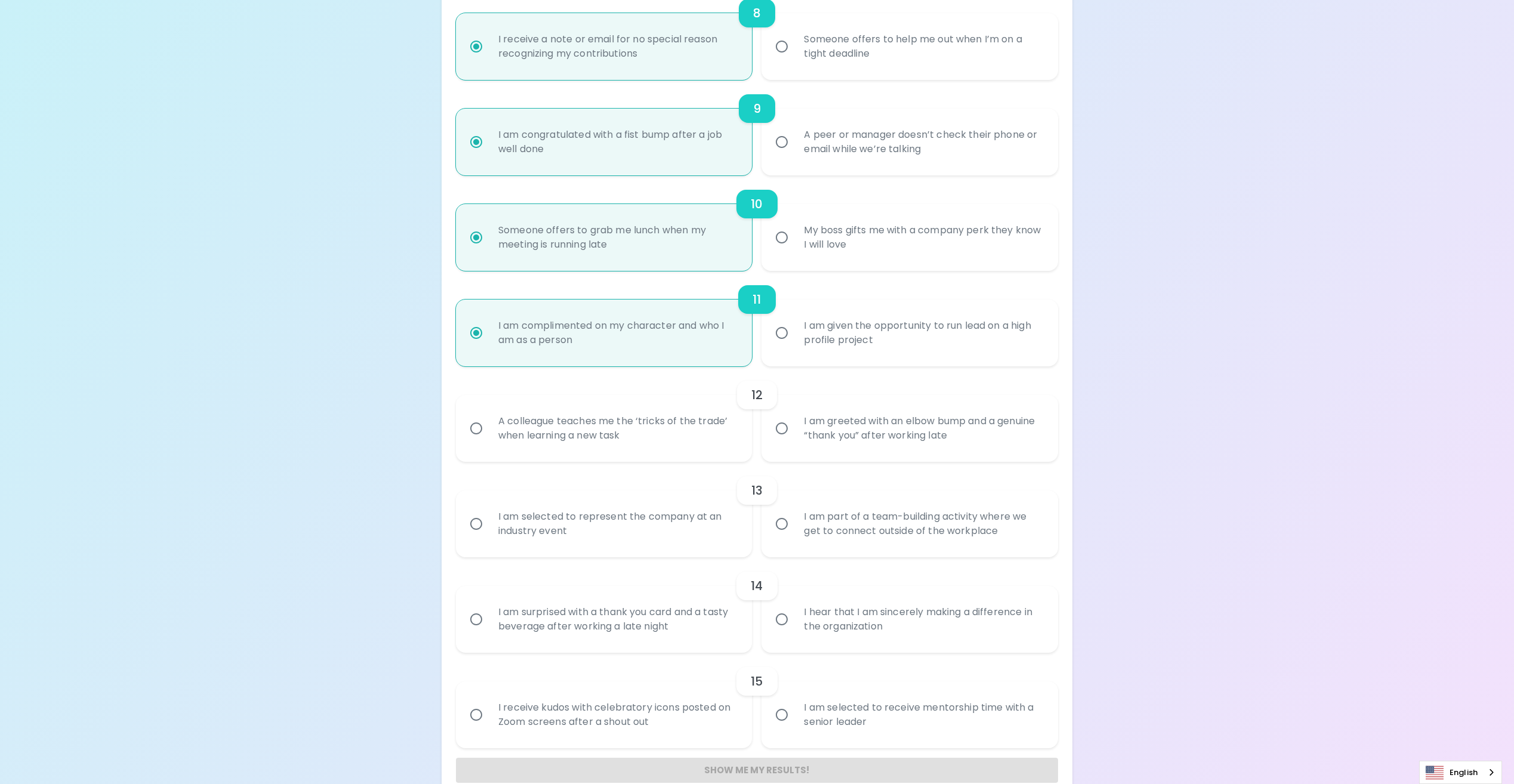
scroll to position [1007, 0]
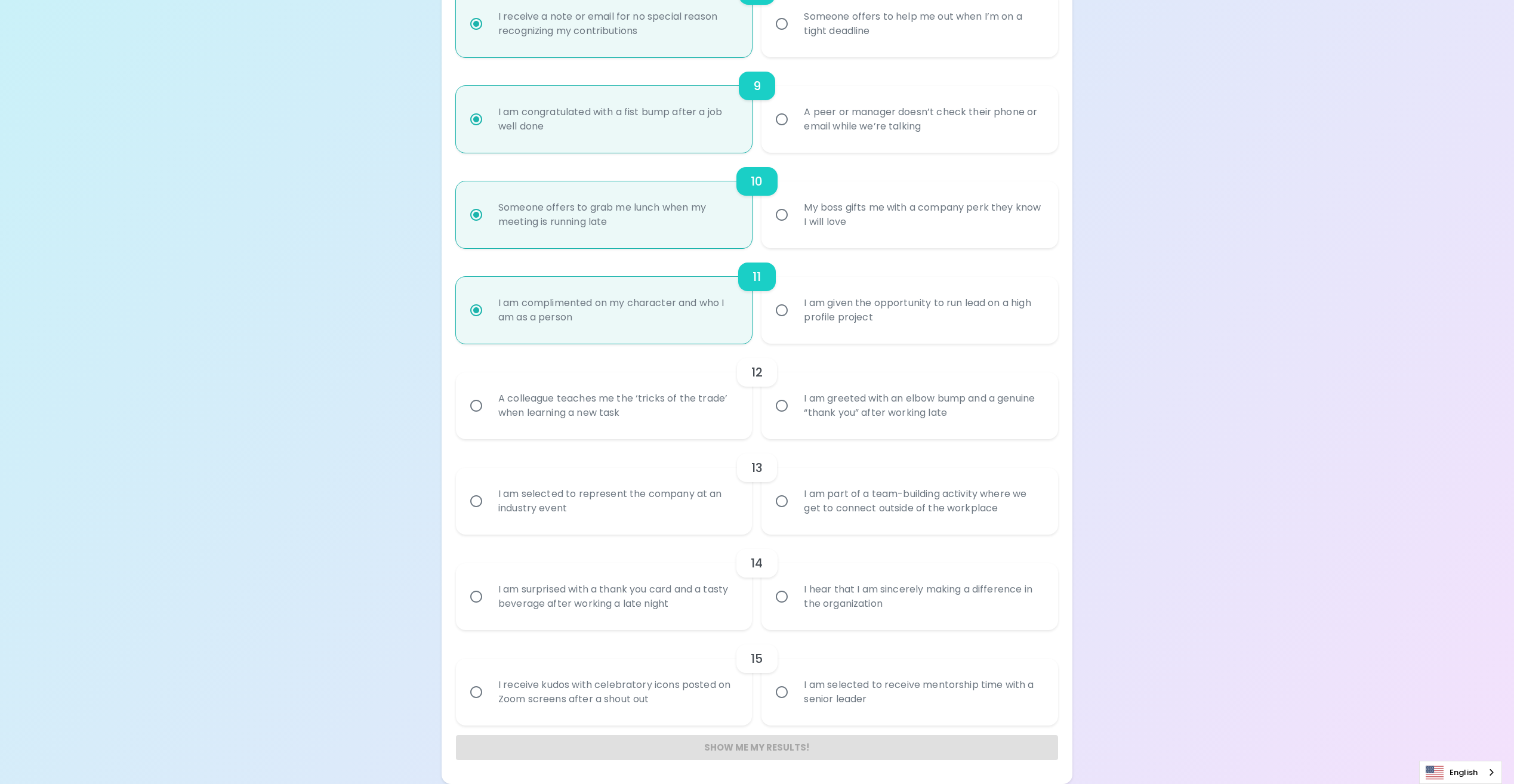
radio input "true"
click at [786, 406] on input "I am greeted with an elbow bump and a genuine “thank you” after working late" at bounding box center [781, 406] width 25 height 25
radio input "false"
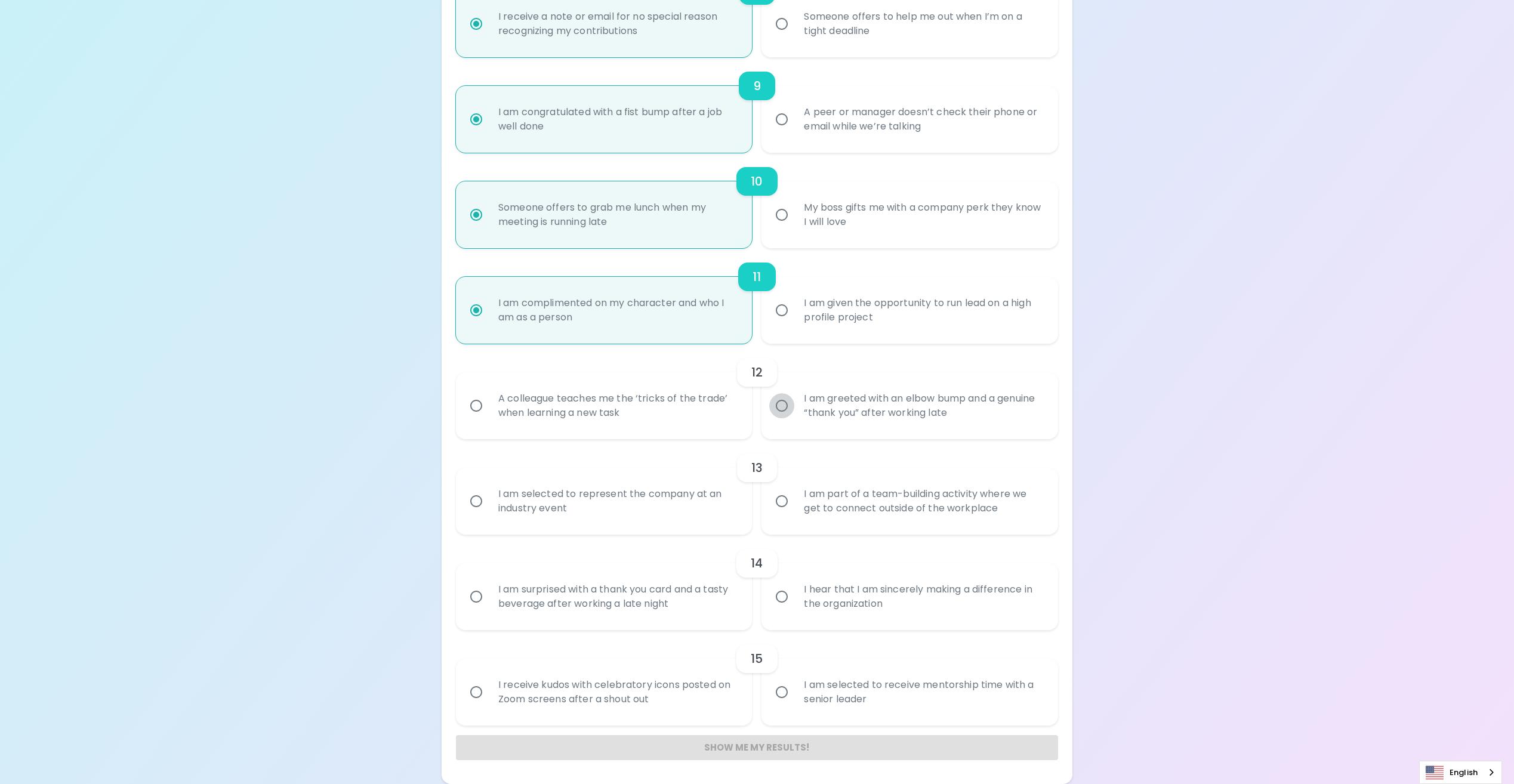
radio input "false"
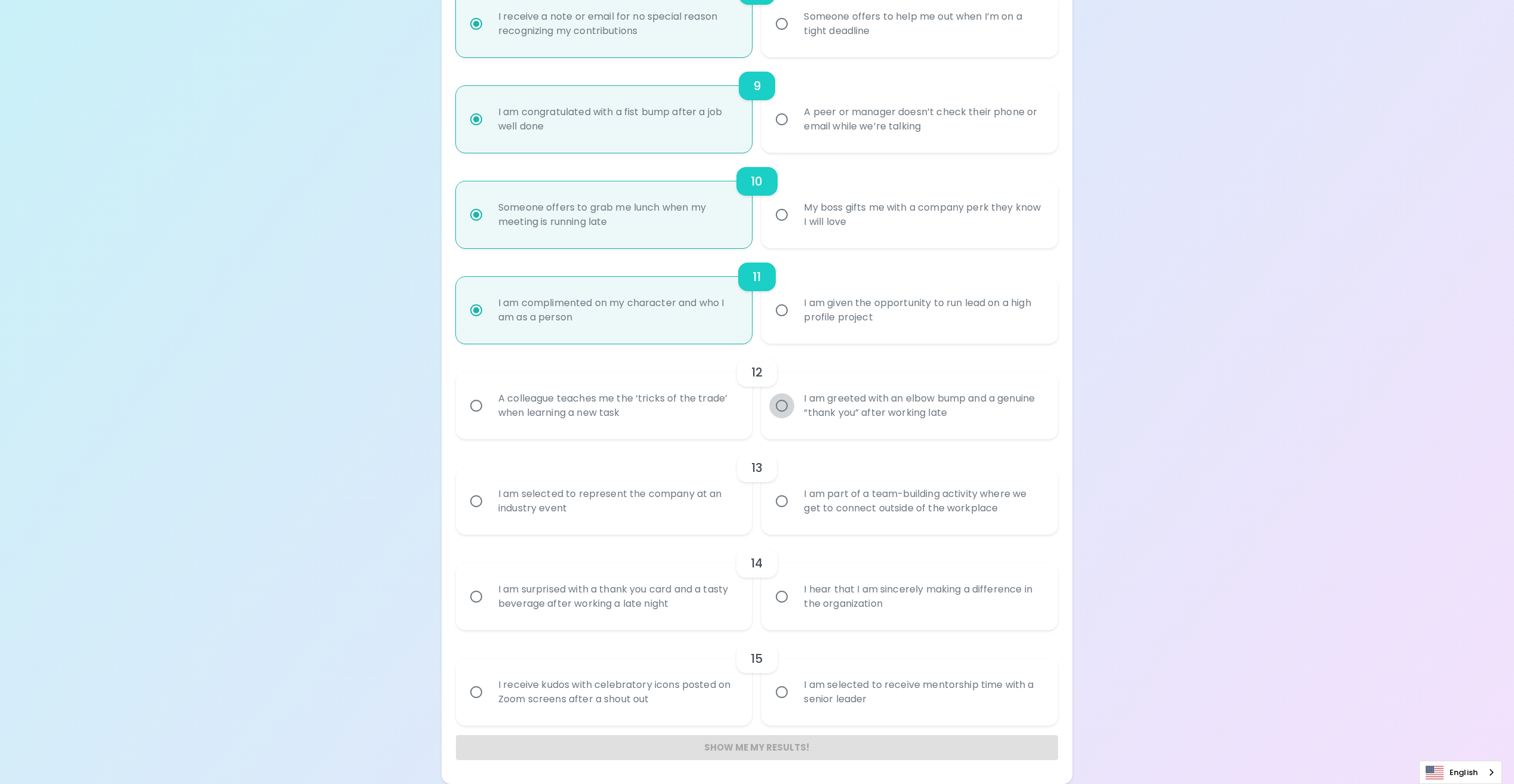
radio input "false"
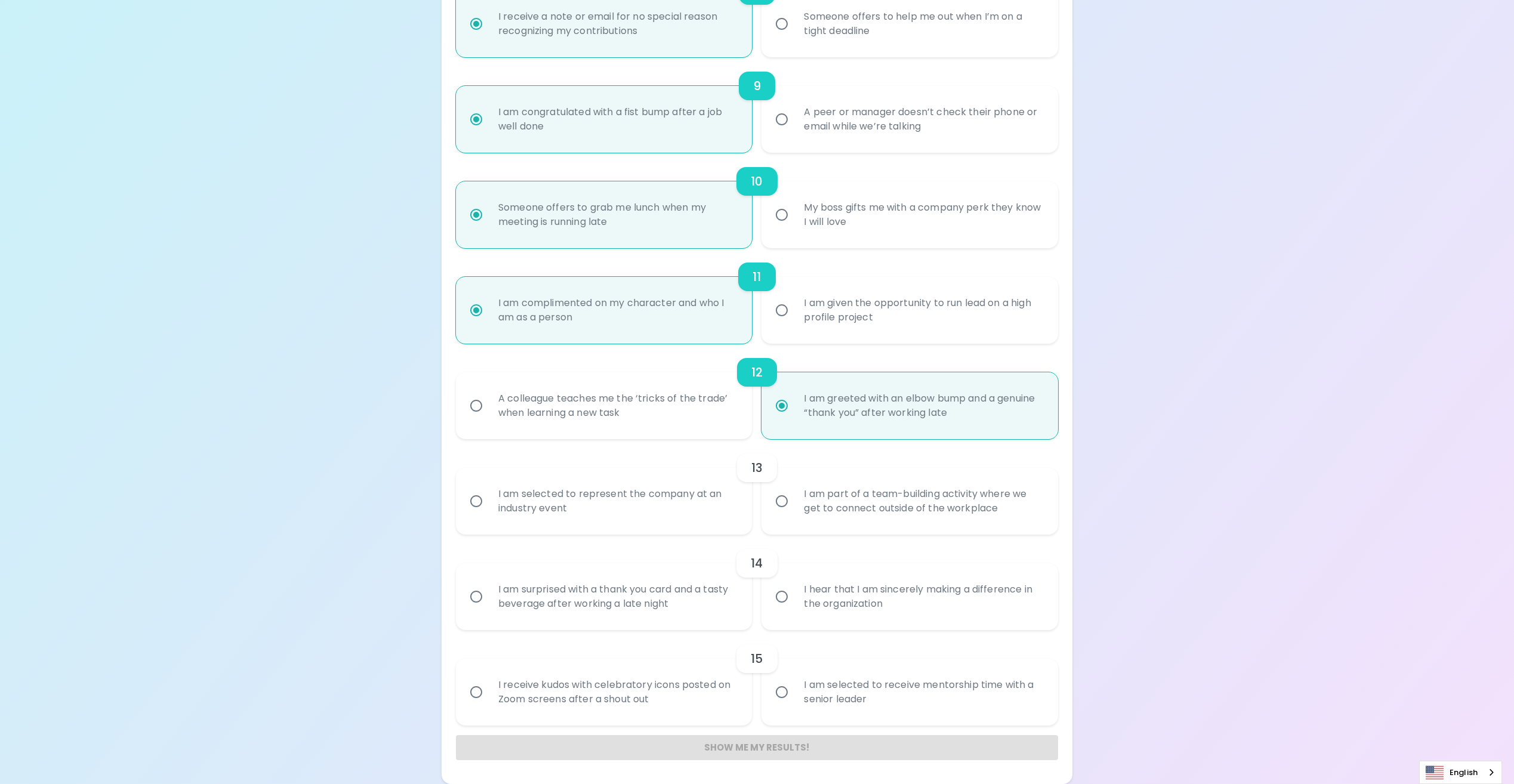
radio input "true"
click at [787, 503] on input "I am part of a team-building activity where we get to connect outside of the wo…" at bounding box center [781, 501] width 25 height 25
radio input "false"
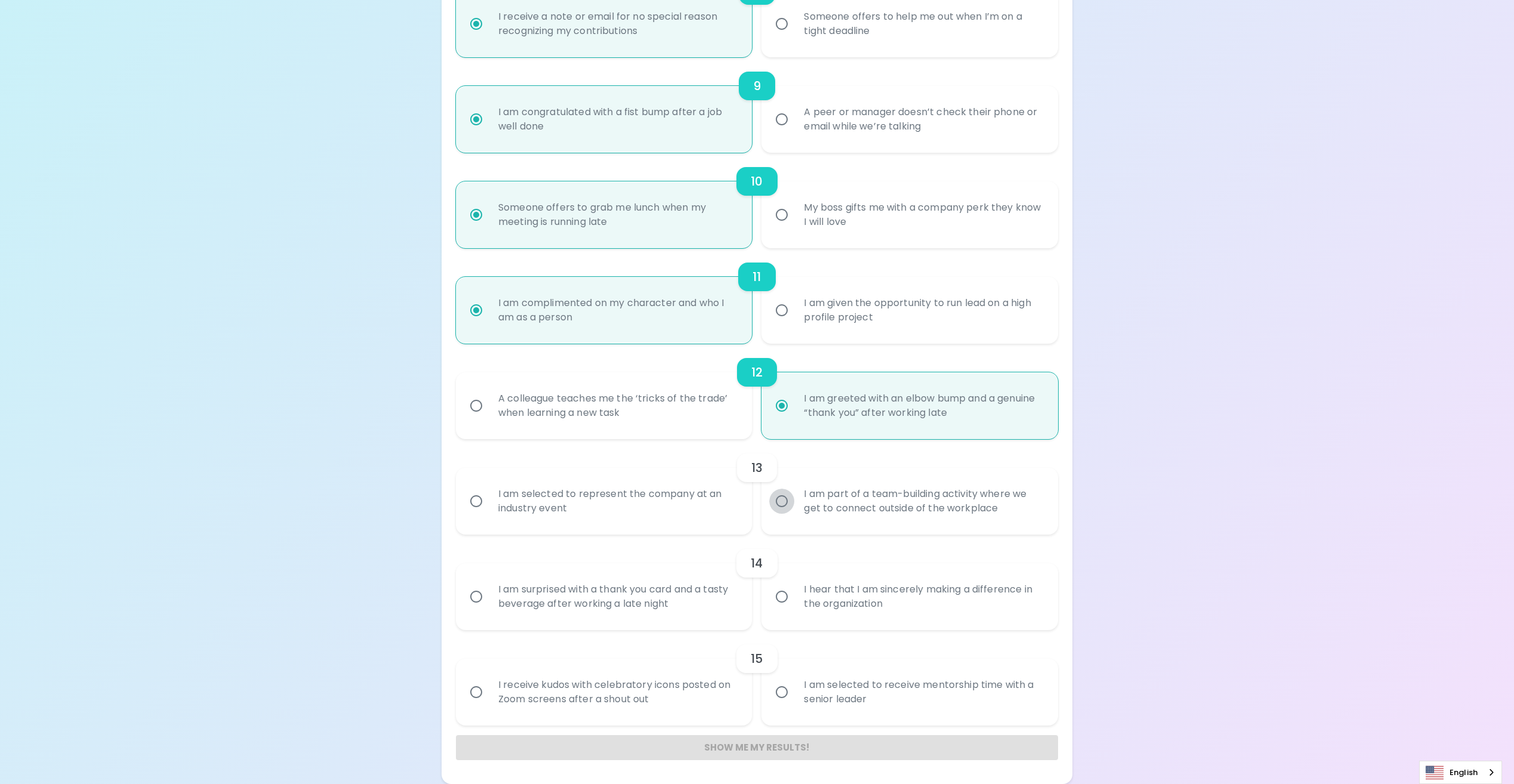
radio input "false"
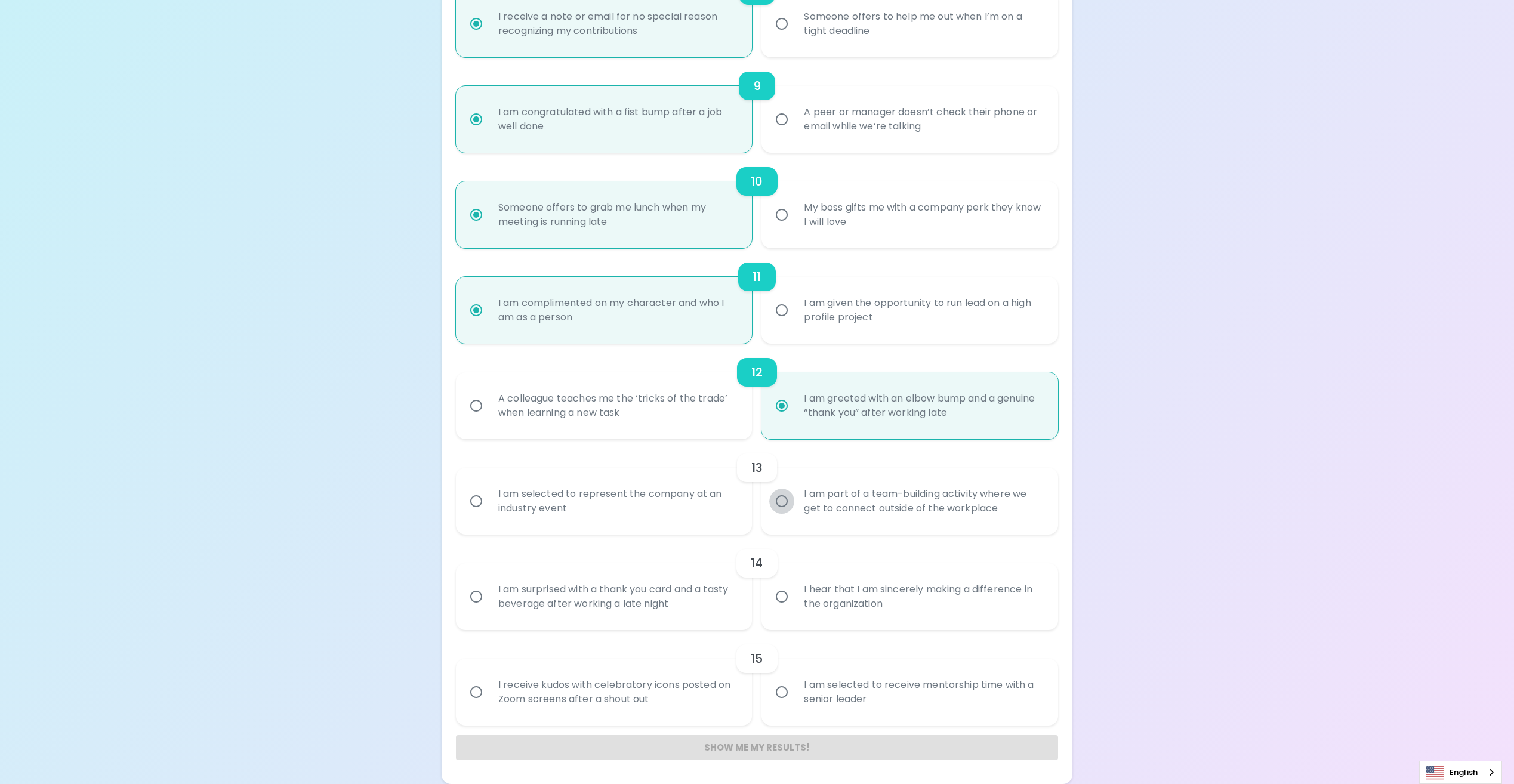
radio input "false"
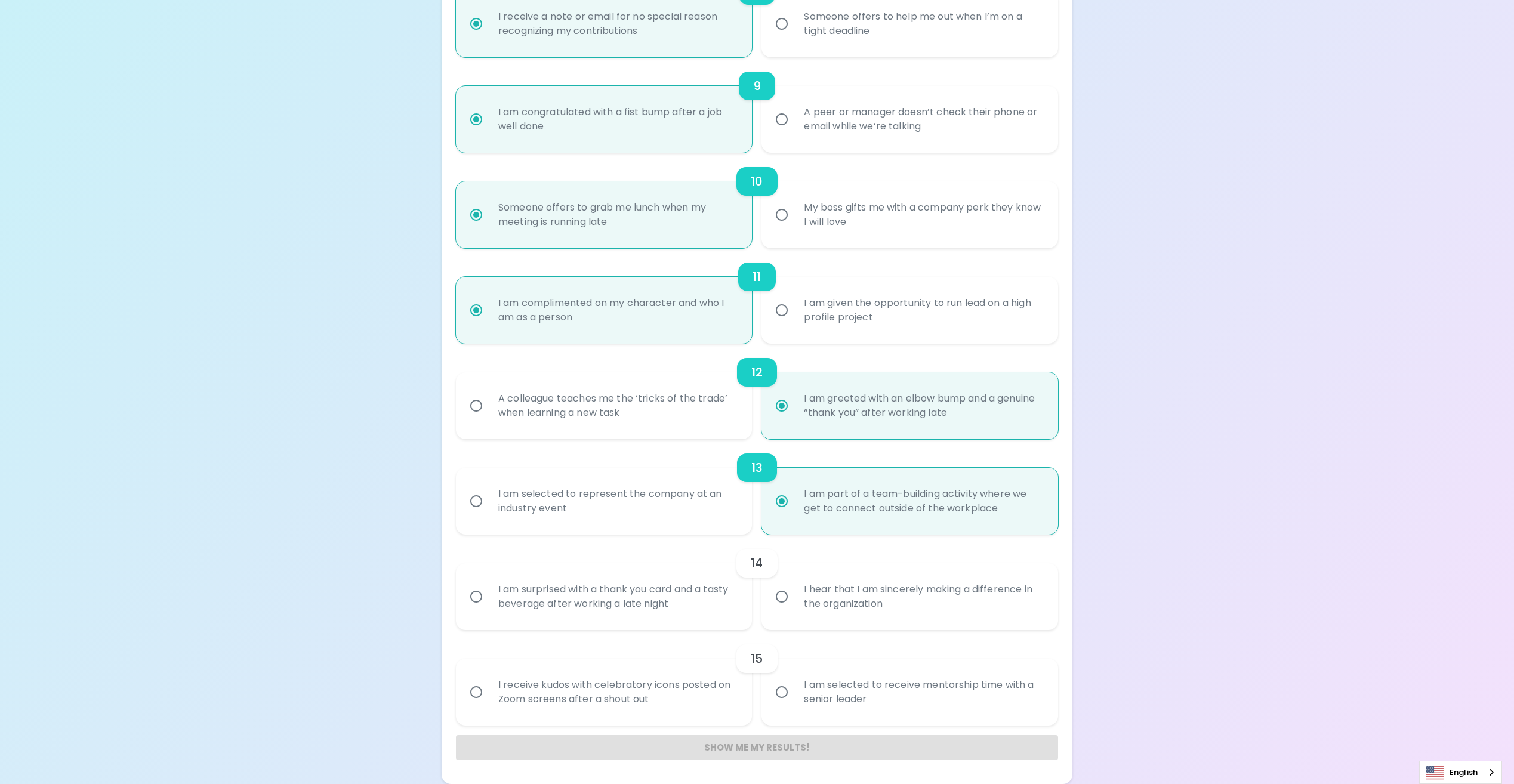
radio input "true"
click at [784, 597] on input "I hear that I am sincerely making a difference in the organization" at bounding box center [781, 597] width 25 height 25
radio input "false"
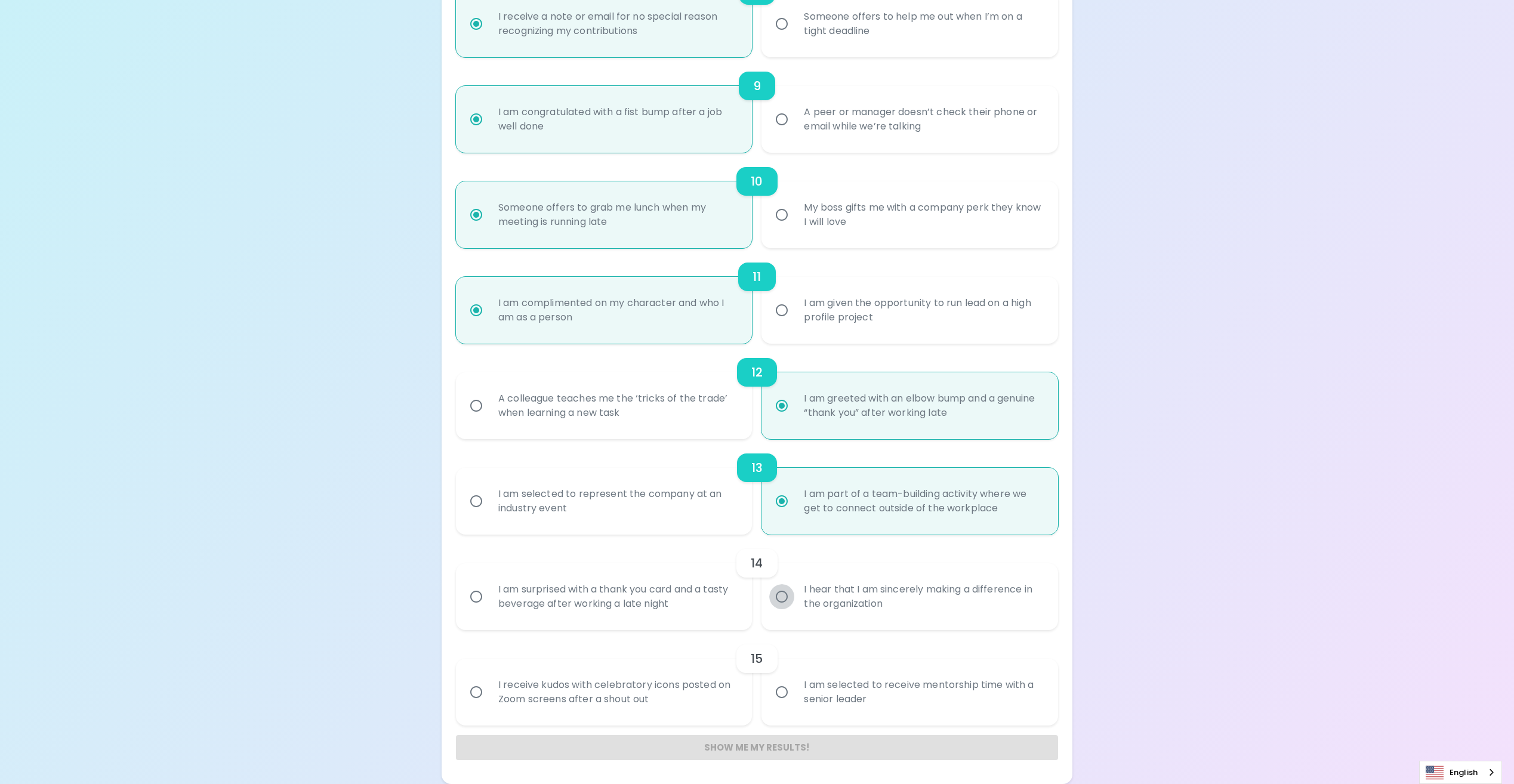
radio input "false"
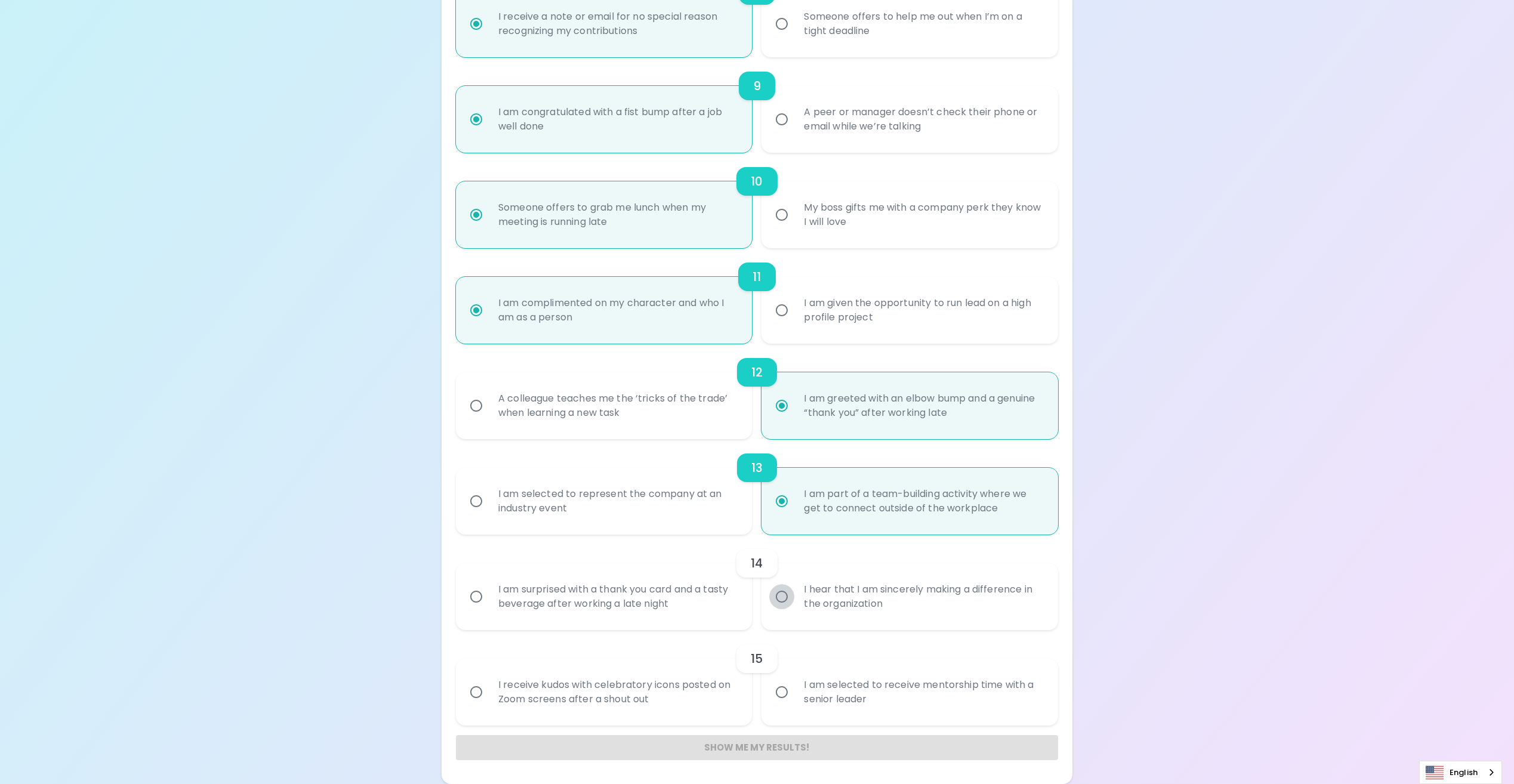
radio input "false"
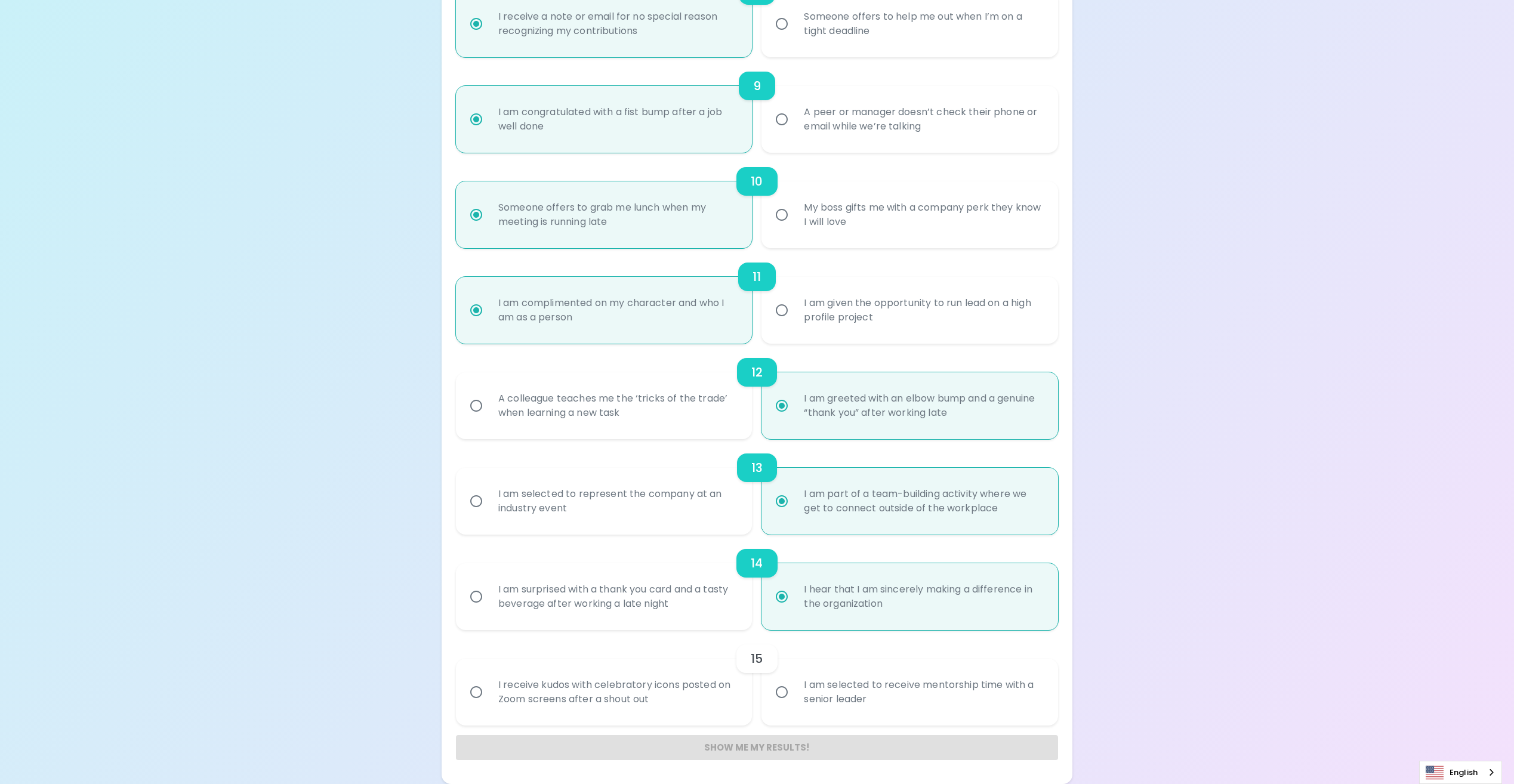
radio input "true"
click at [484, 698] on input "I receive kudos with celebratory icons posted on Zoom screens after a shout out" at bounding box center [476, 692] width 25 height 25
radio input "false"
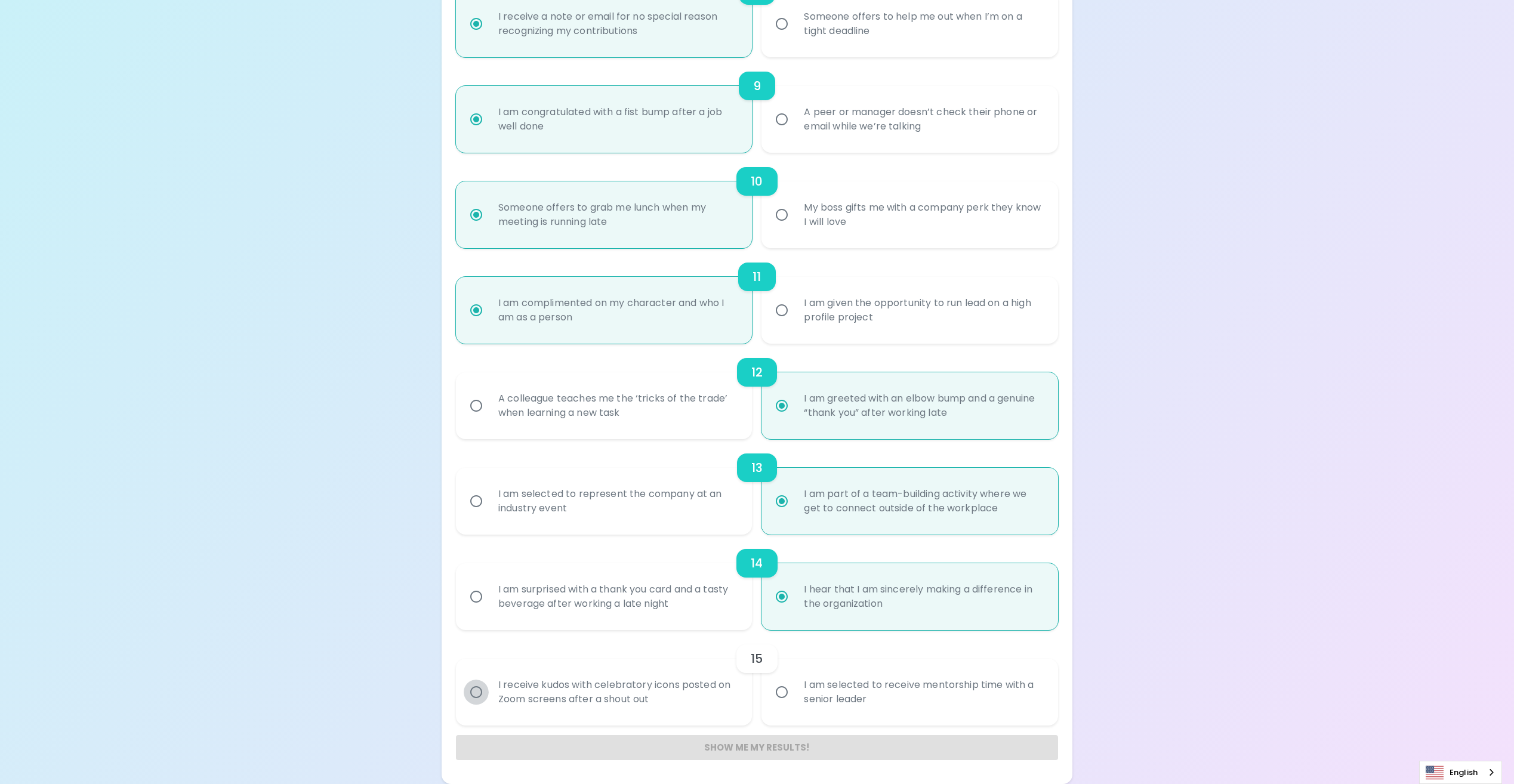
radio input "false"
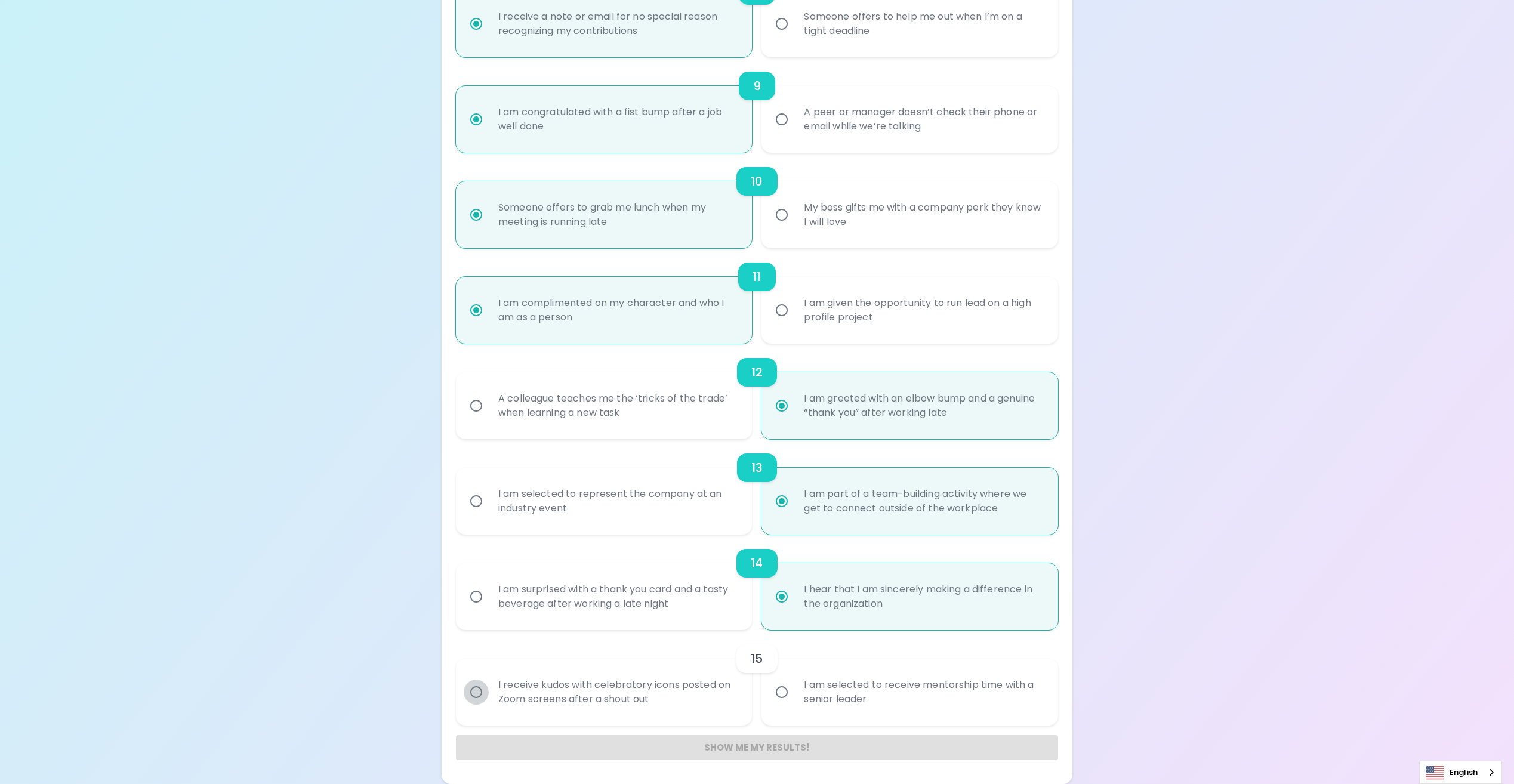
radio input "false"
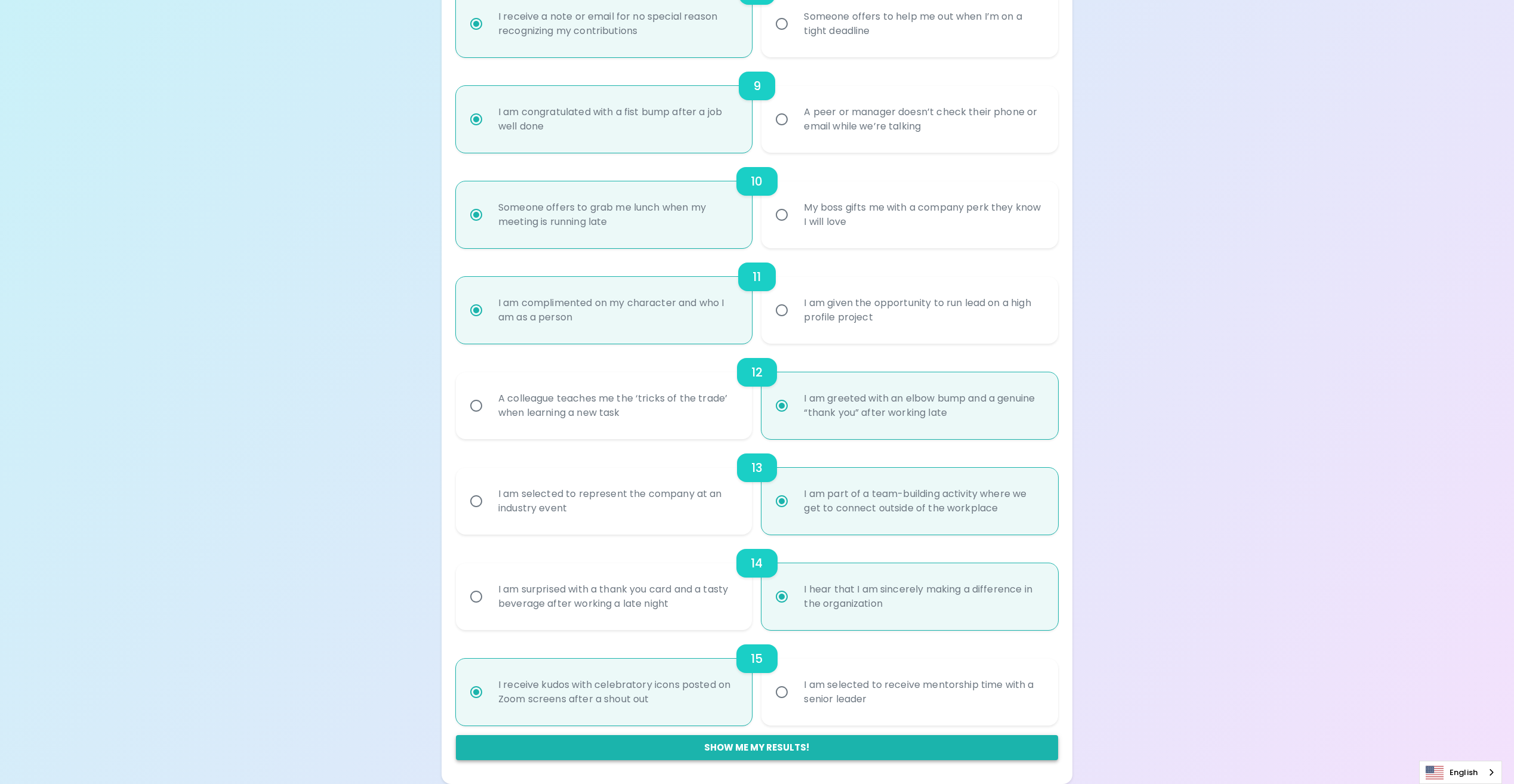
radio input "true"
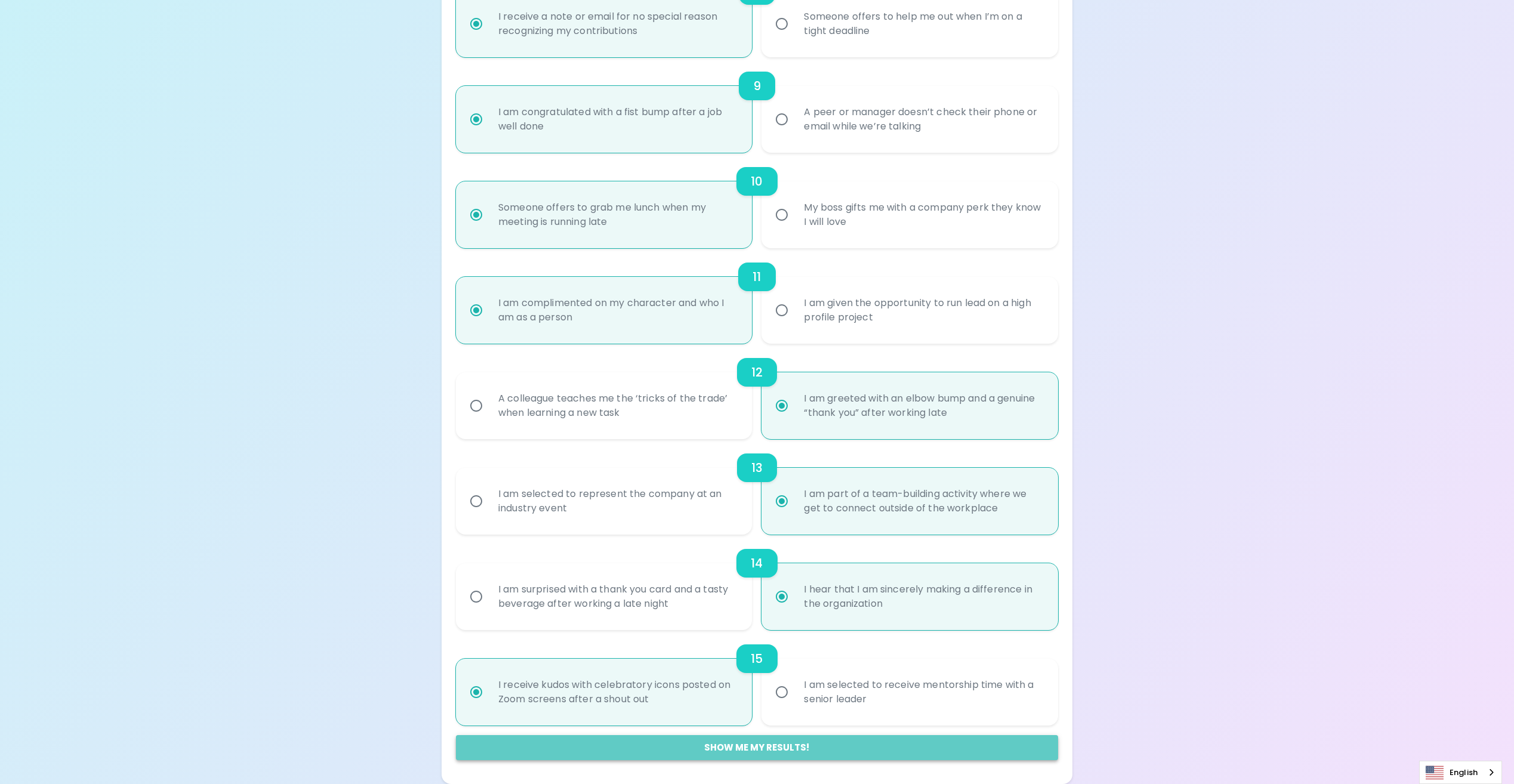
click at [748, 745] on button "Show me my results!" at bounding box center [757, 747] width 602 height 25
radio input "false"
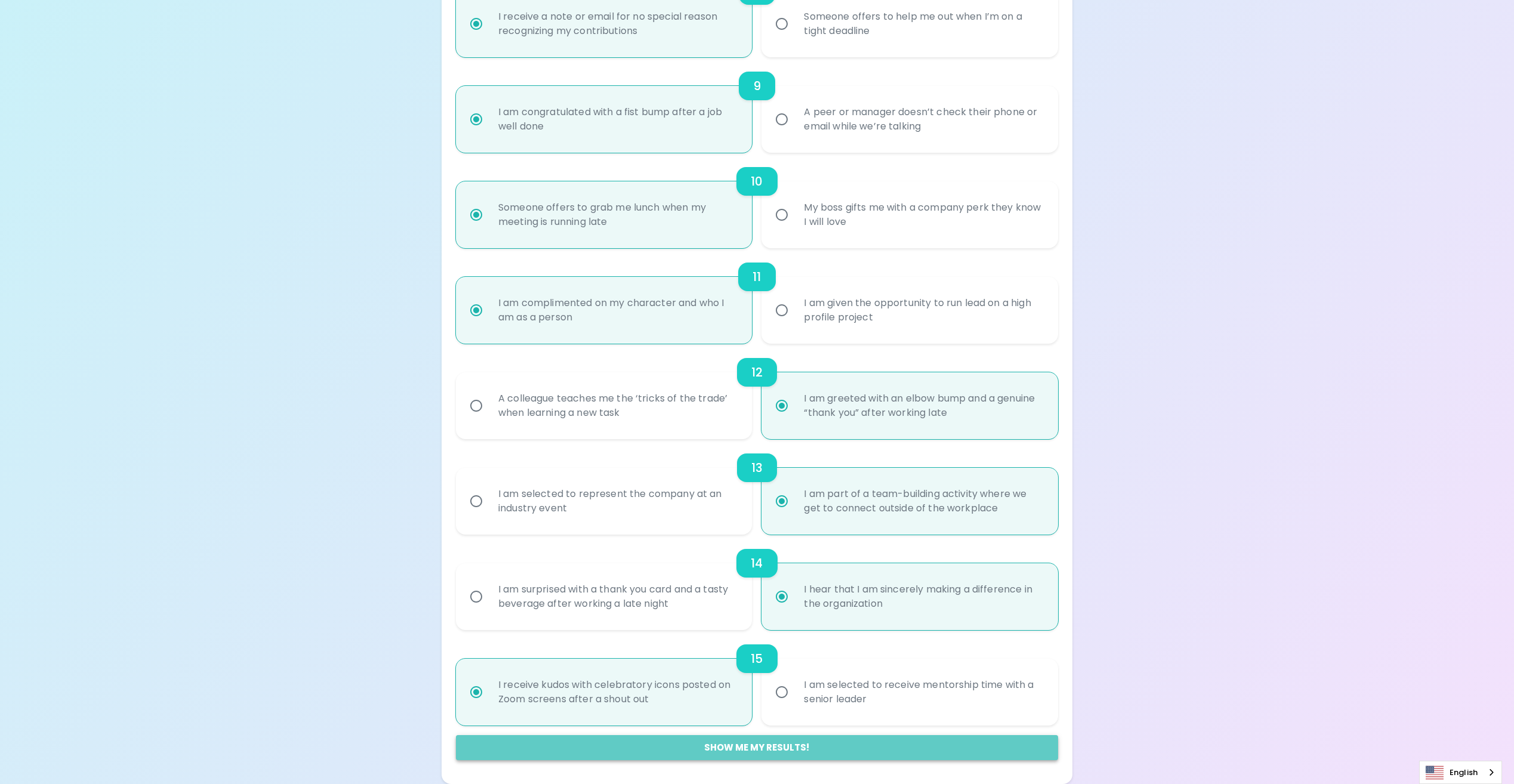
radio input "false"
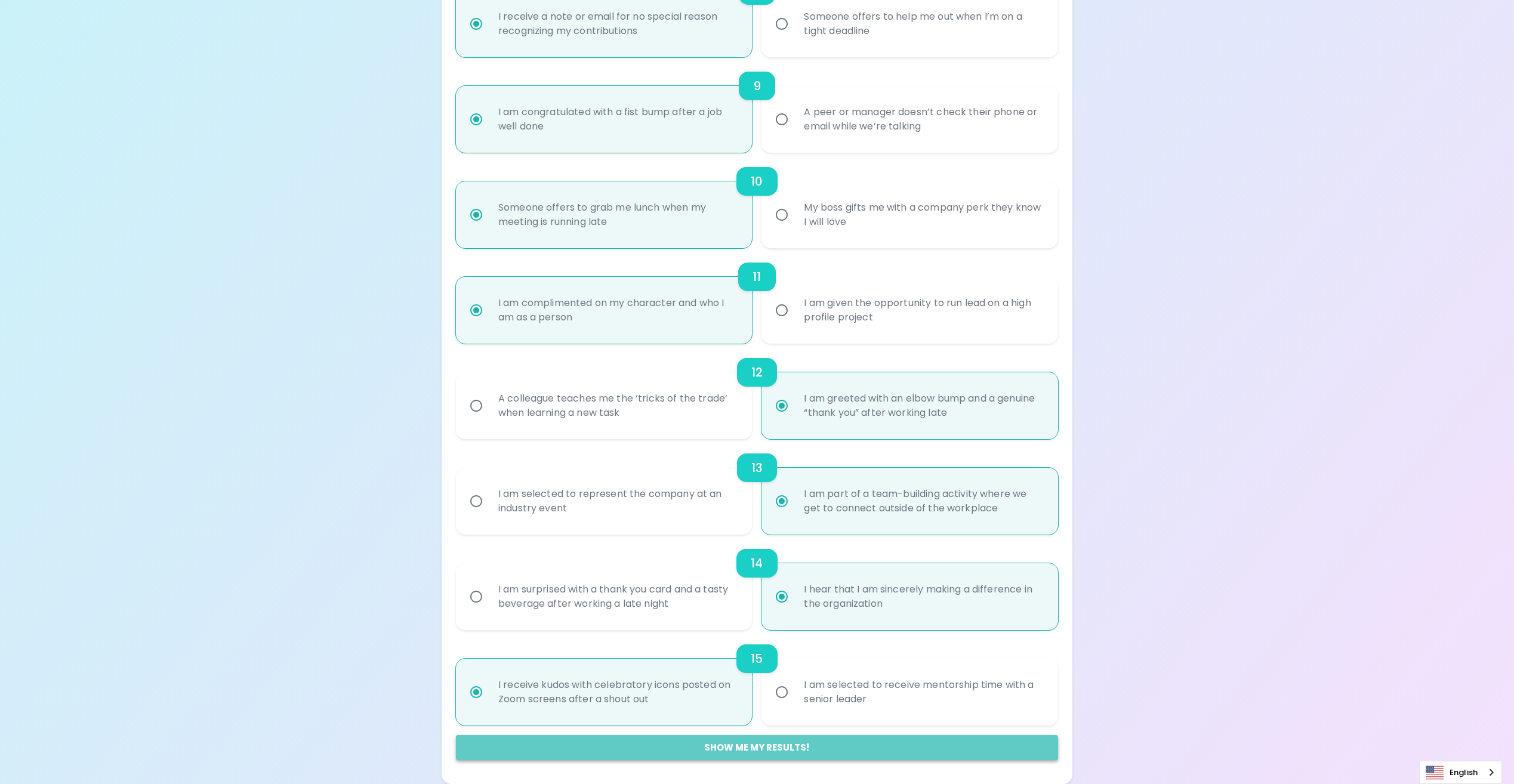
radio input "false"
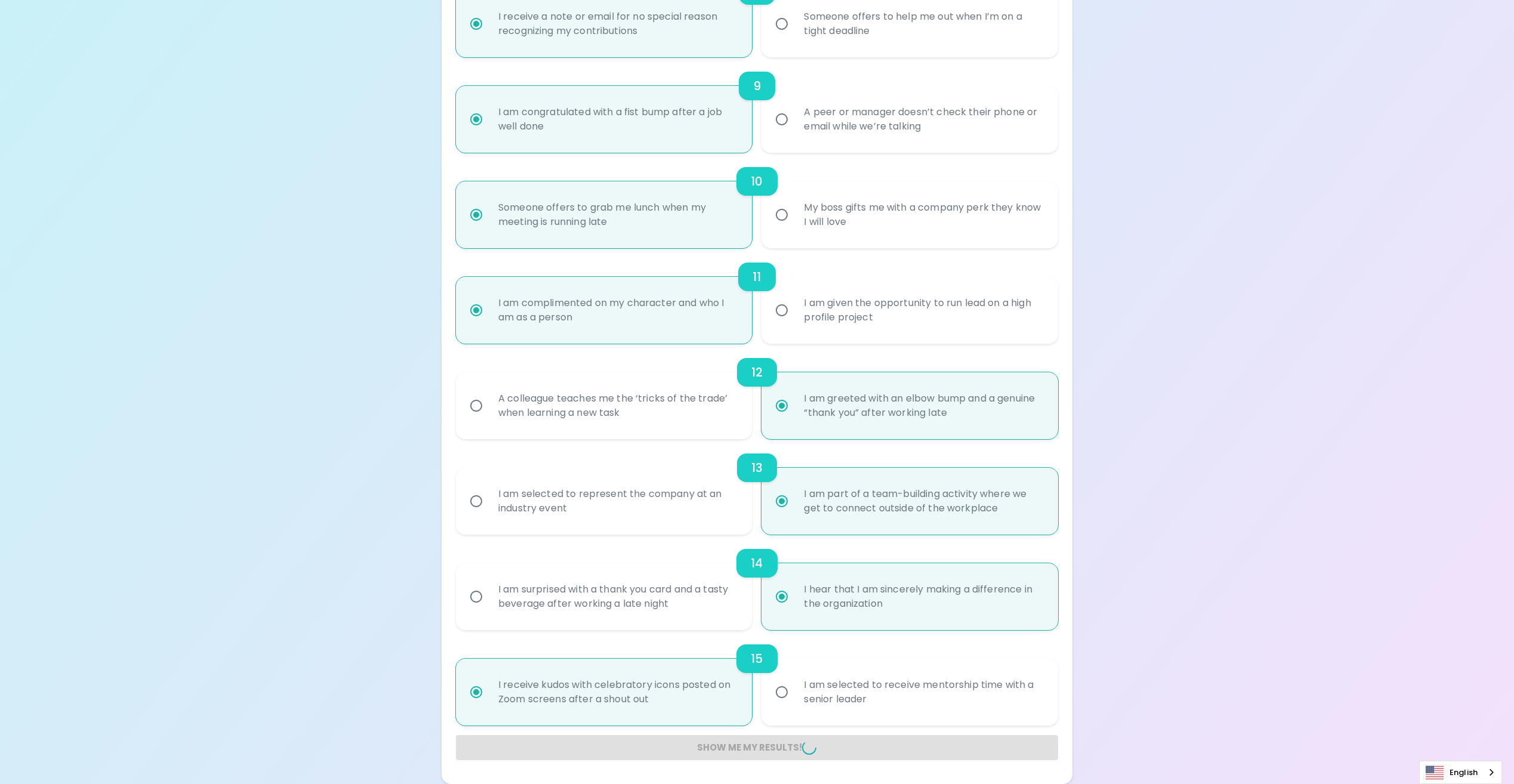
radio input "false"
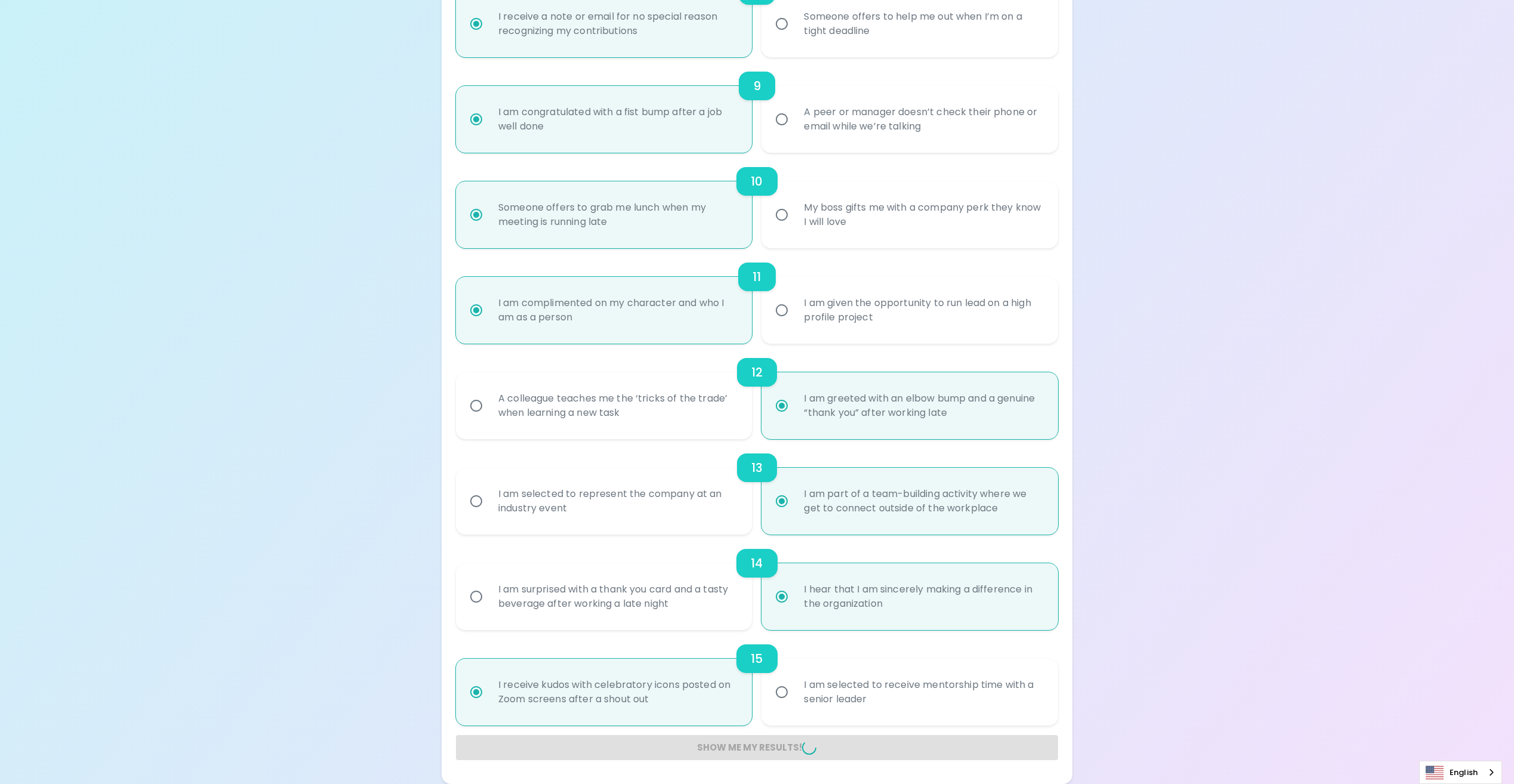
radio input "false"
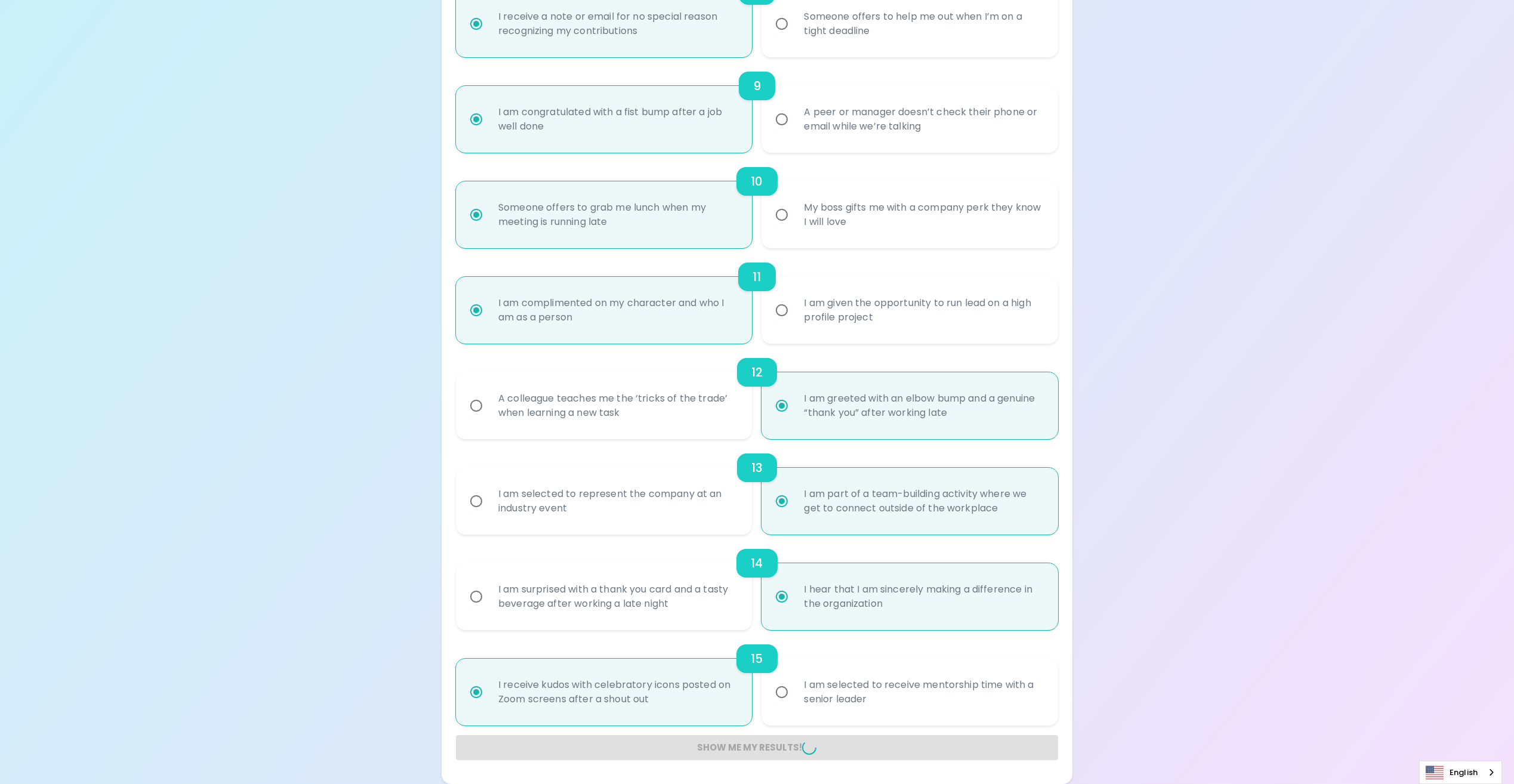
radio input "false"
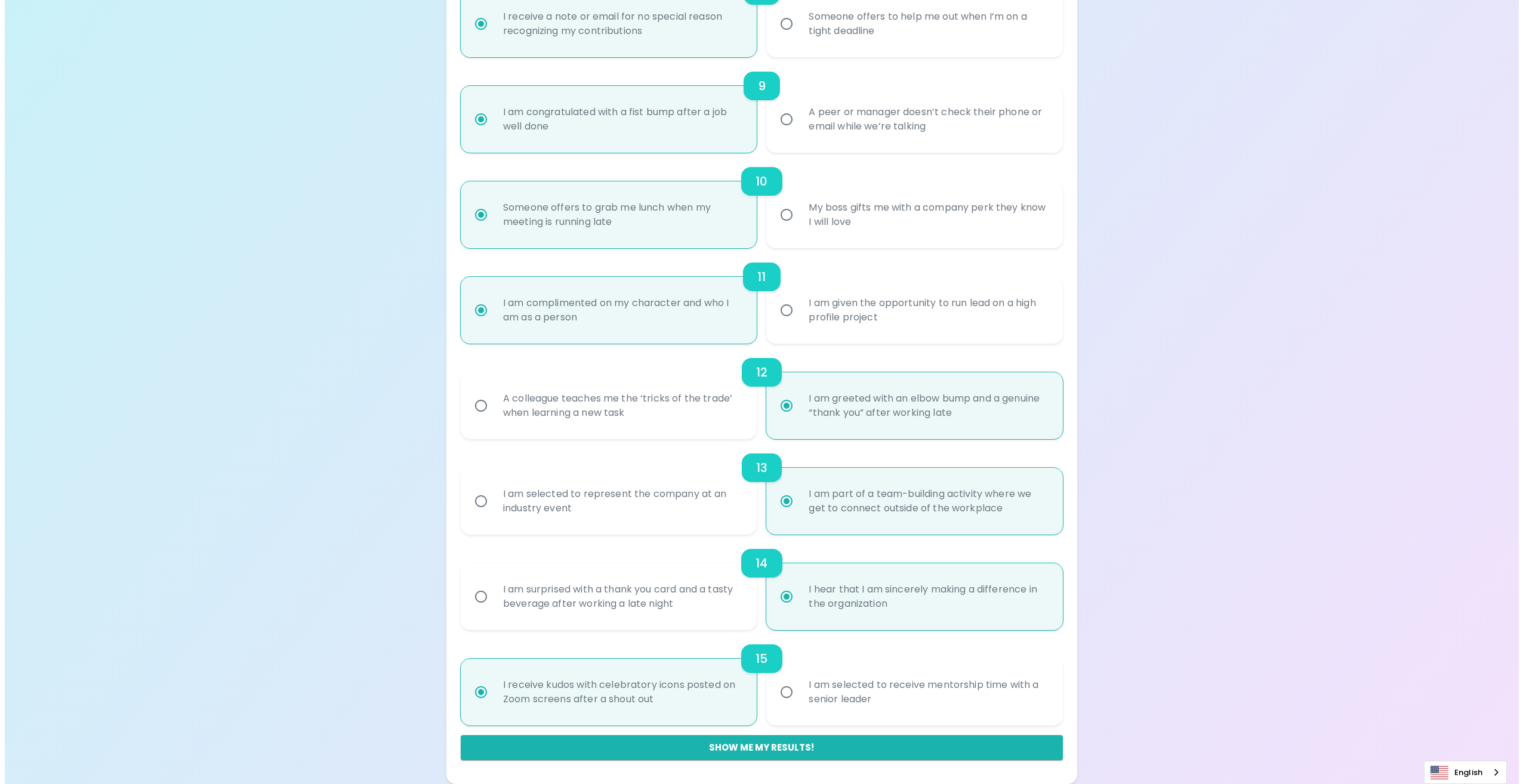
scroll to position [0, 0]
